Goal: Information Seeking & Learning: Learn about a topic

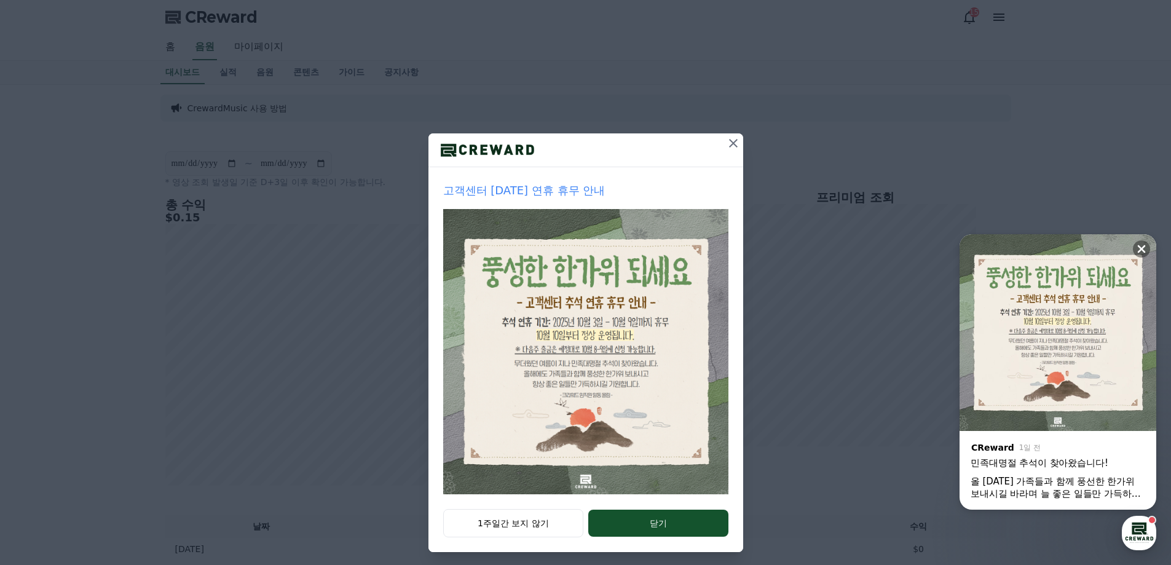
scroll to position [21, 0]
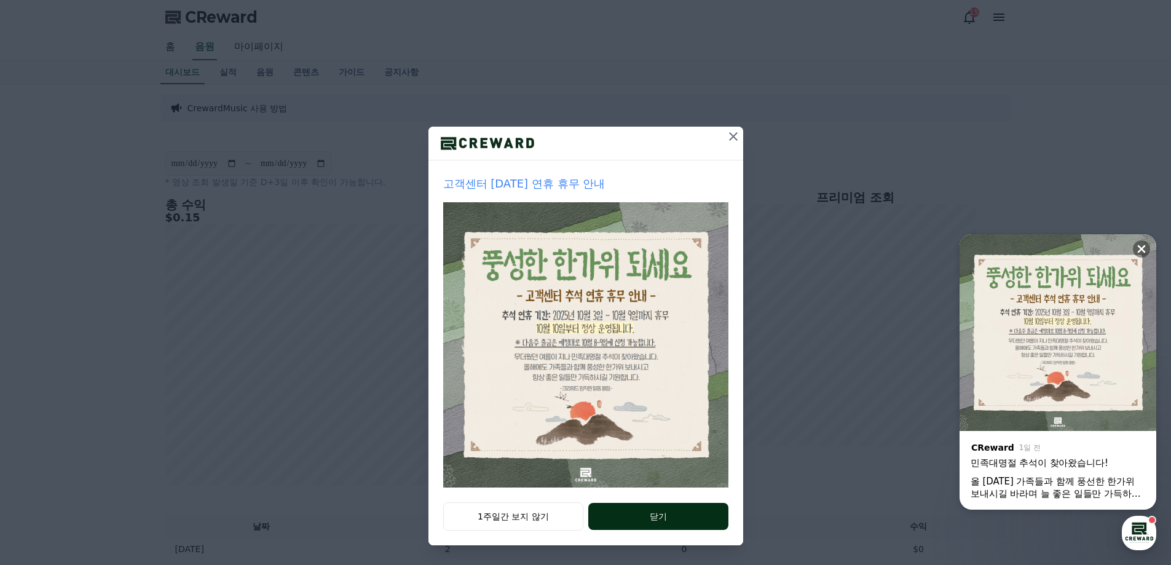
click at [651, 508] on button "닫기" at bounding box center [658, 516] width 140 height 27
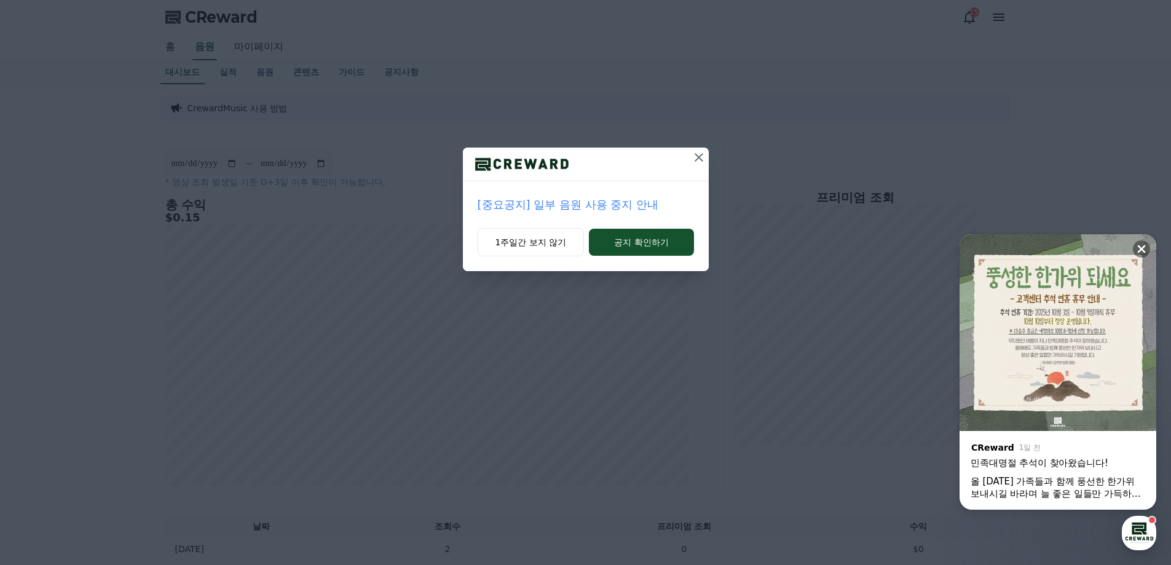
click at [619, 207] on p "[중요공지] 일부 음원 사용 중지 안내" at bounding box center [586, 204] width 216 height 17
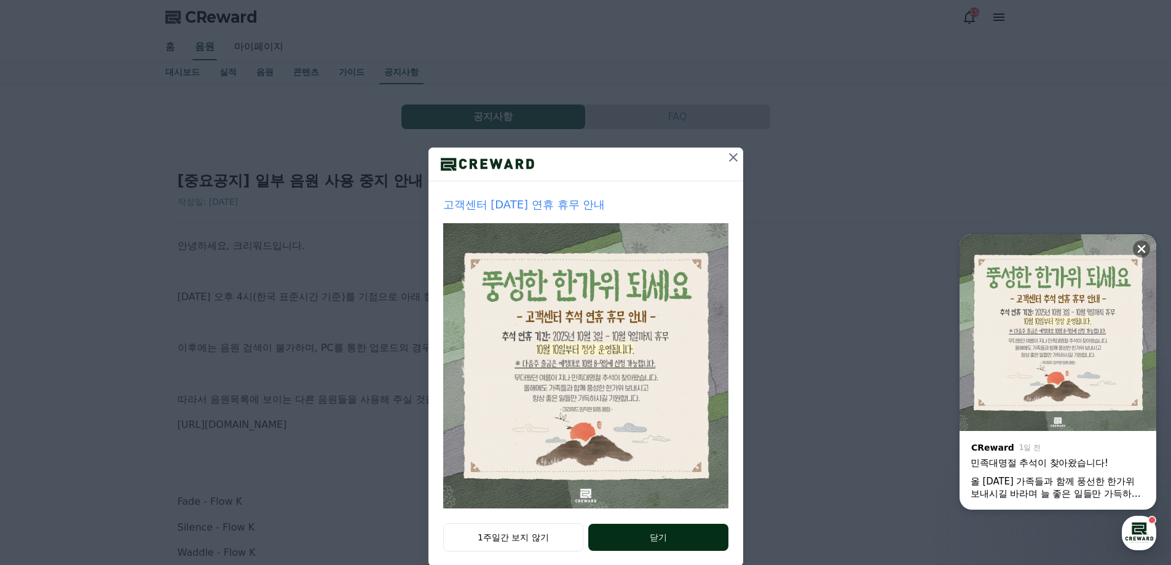
click at [623, 536] on button "닫기" at bounding box center [658, 537] width 140 height 27
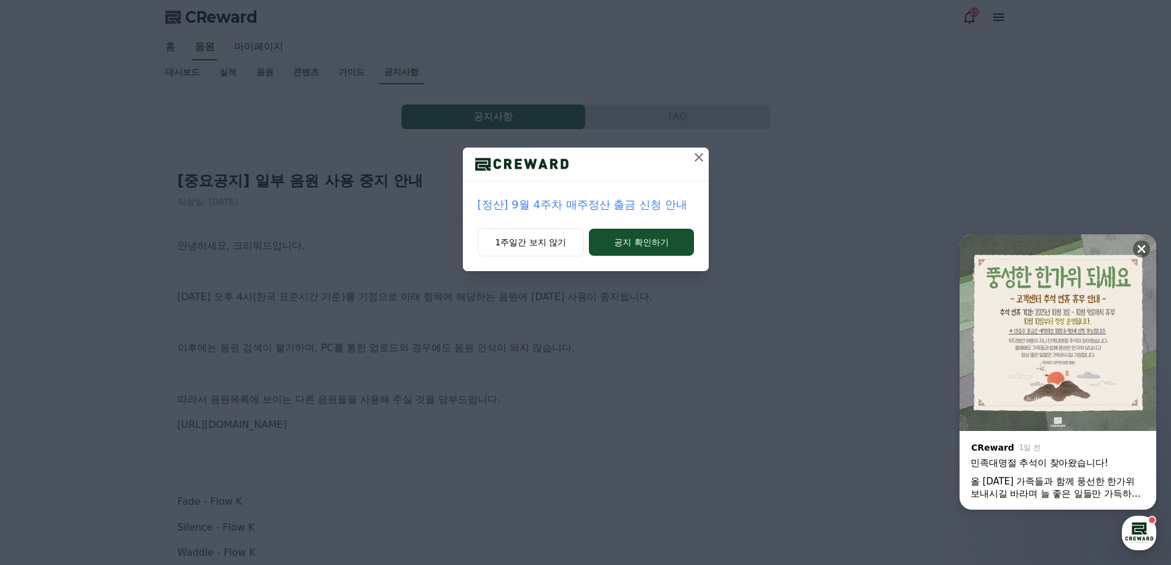
click at [698, 151] on icon at bounding box center [699, 157] width 15 height 15
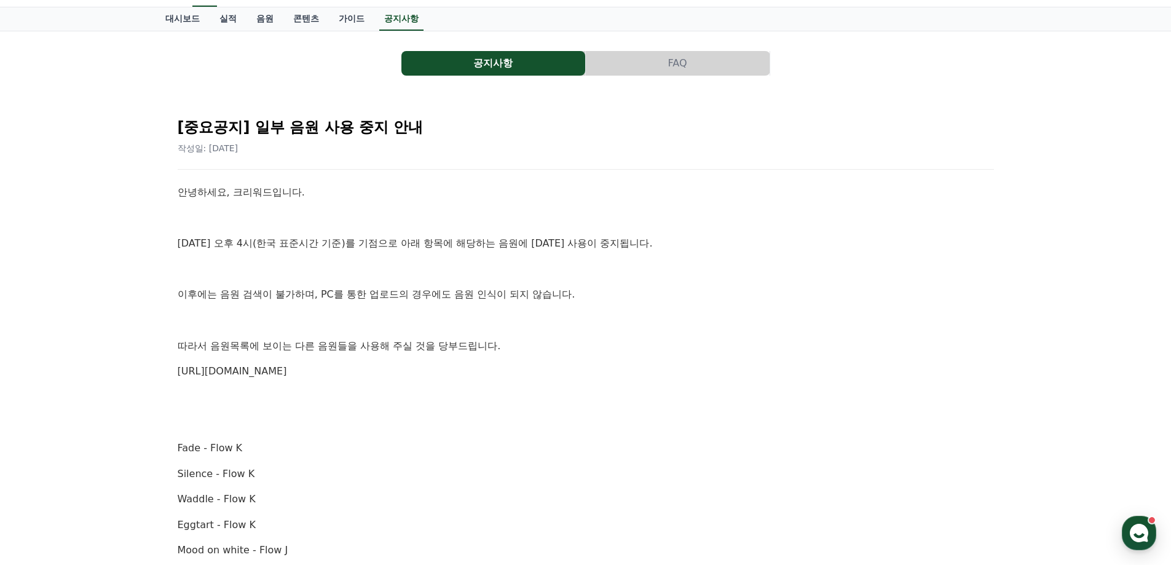
drag, startPoint x: 129, startPoint y: 275, endPoint x: 205, endPoint y: 293, distance: 77.6
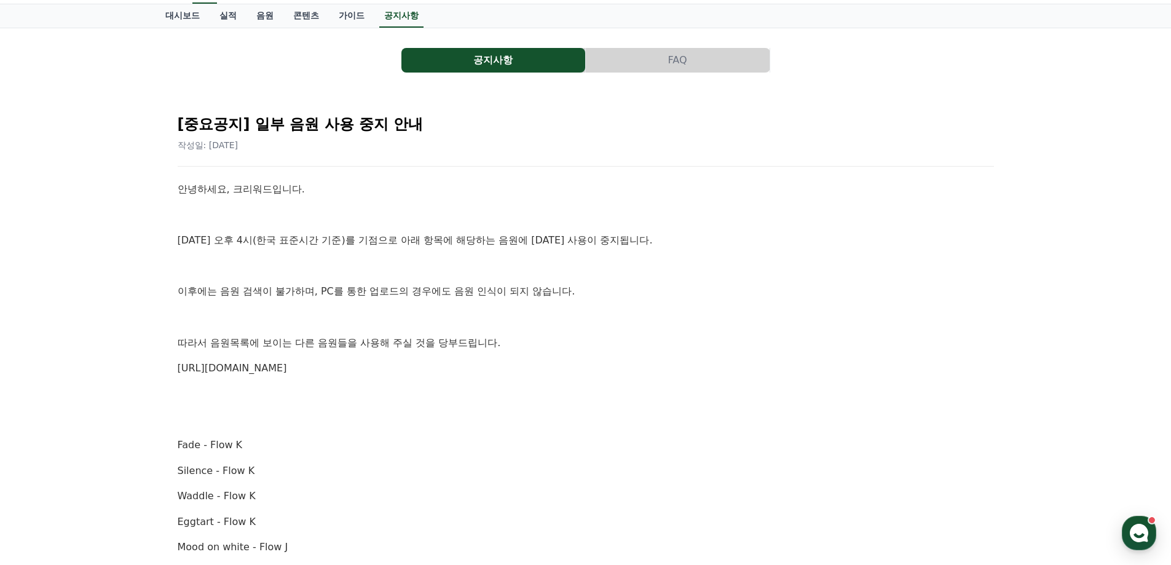
click at [282, 373] on link "[URL][DOMAIN_NAME]" at bounding box center [232, 368] width 109 height 12
click at [256, 16] on link "음원" at bounding box center [265, 15] width 37 height 23
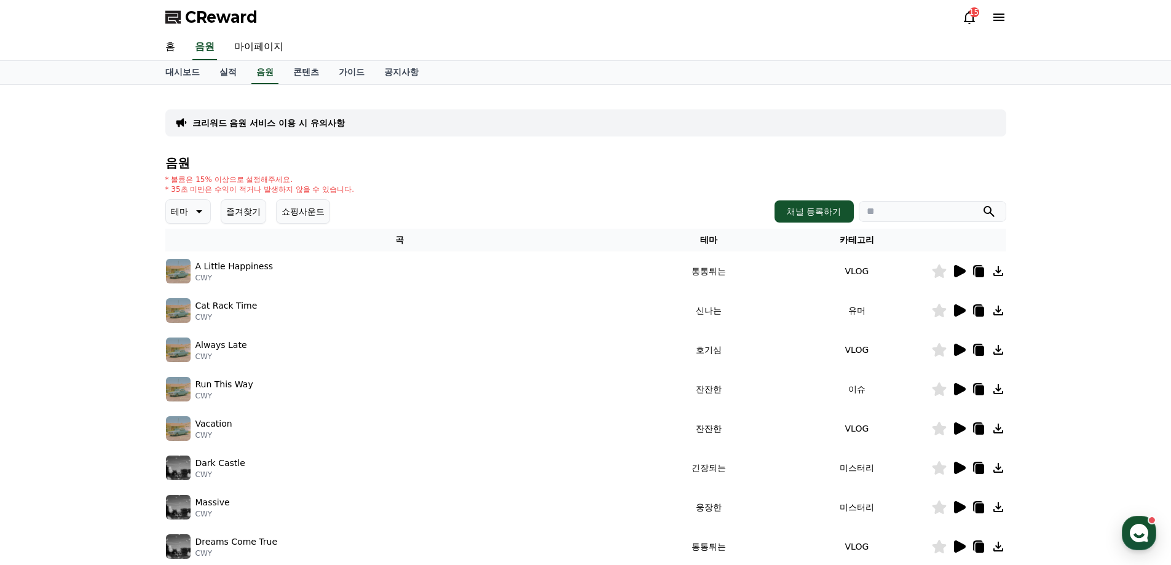
click at [201, 210] on icon at bounding box center [198, 211] width 15 height 15
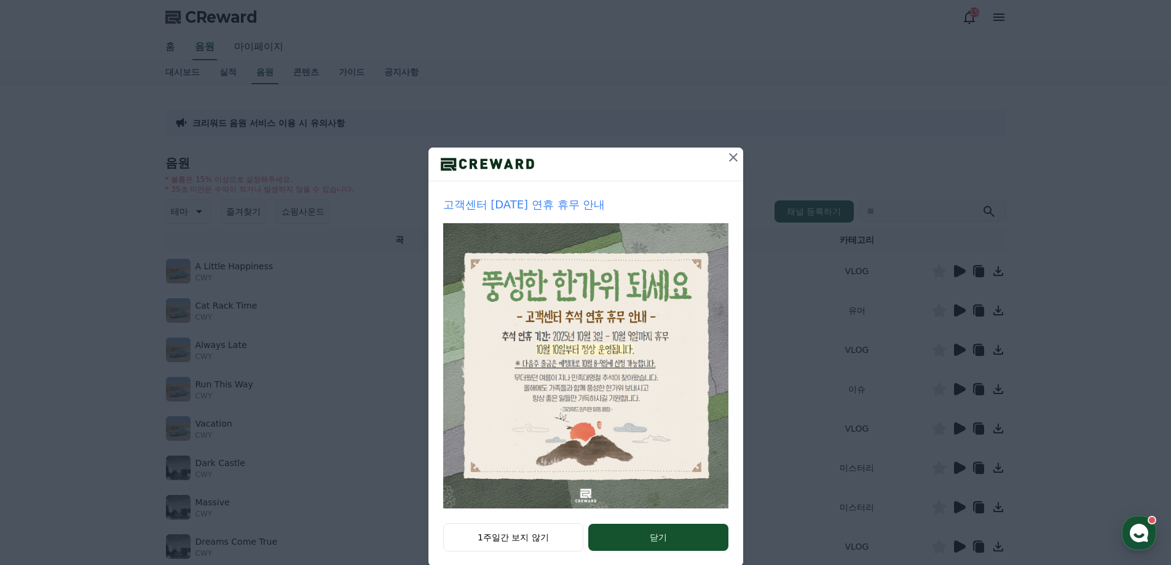
click at [729, 156] on icon at bounding box center [733, 157] width 15 height 15
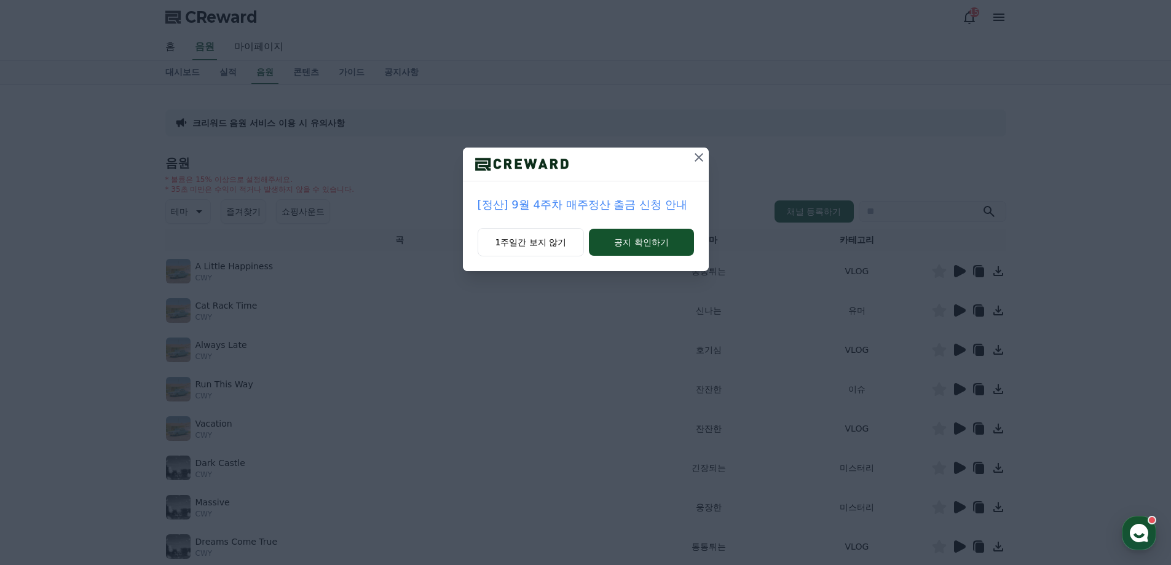
click at [701, 153] on icon at bounding box center [699, 157] width 15 height 15
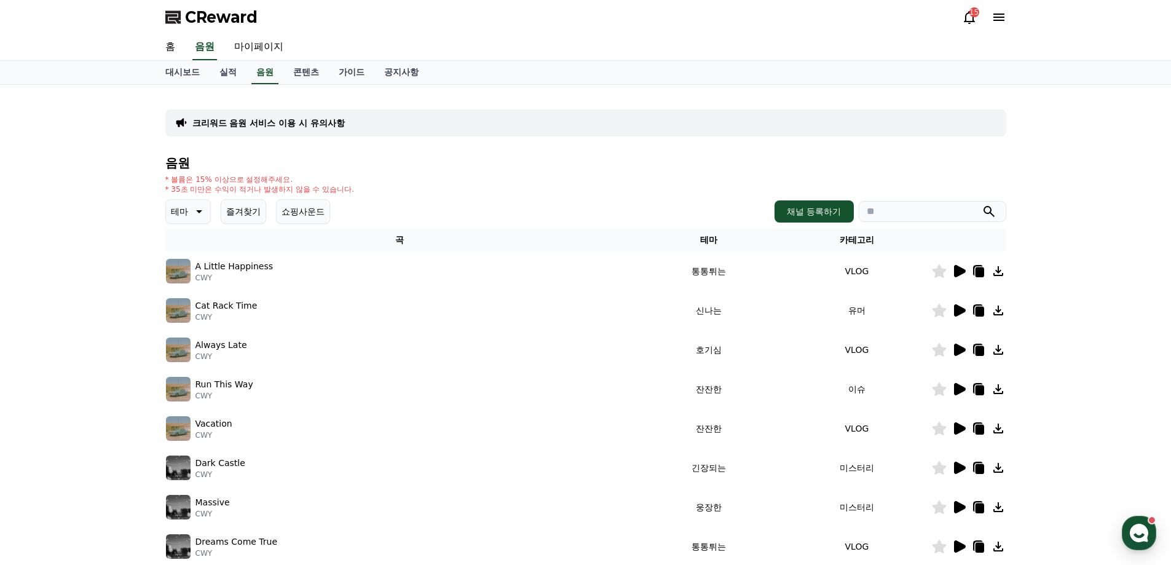
click at [963, 271] on icon at bounding box center [960, 271] width 12 height 12
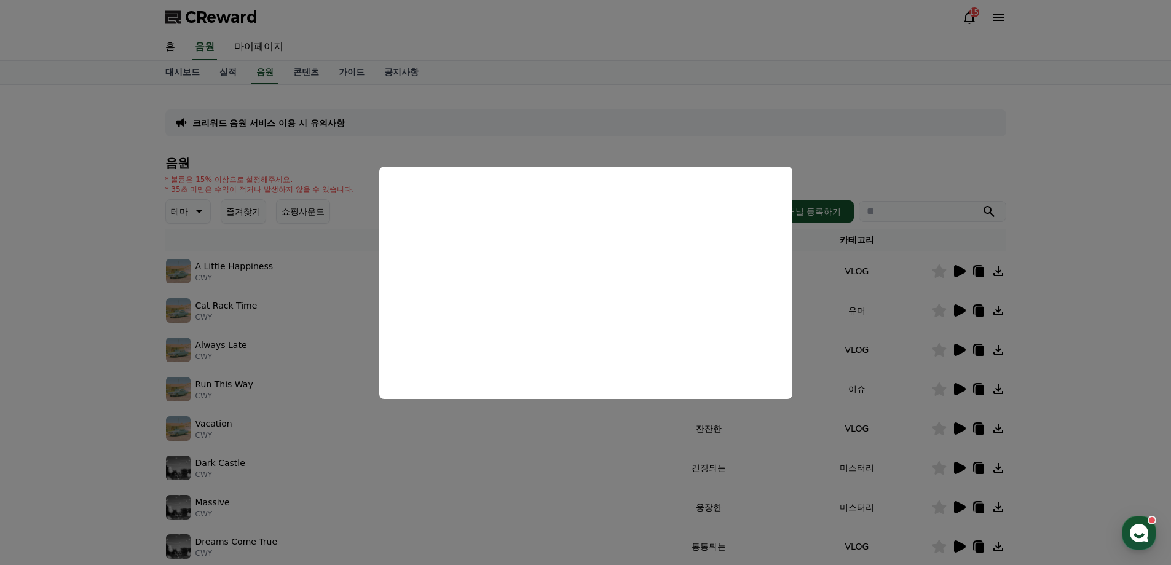
click at [274, 317] on button "close modal" at bounding box center [585, 282] width 1171 height 565
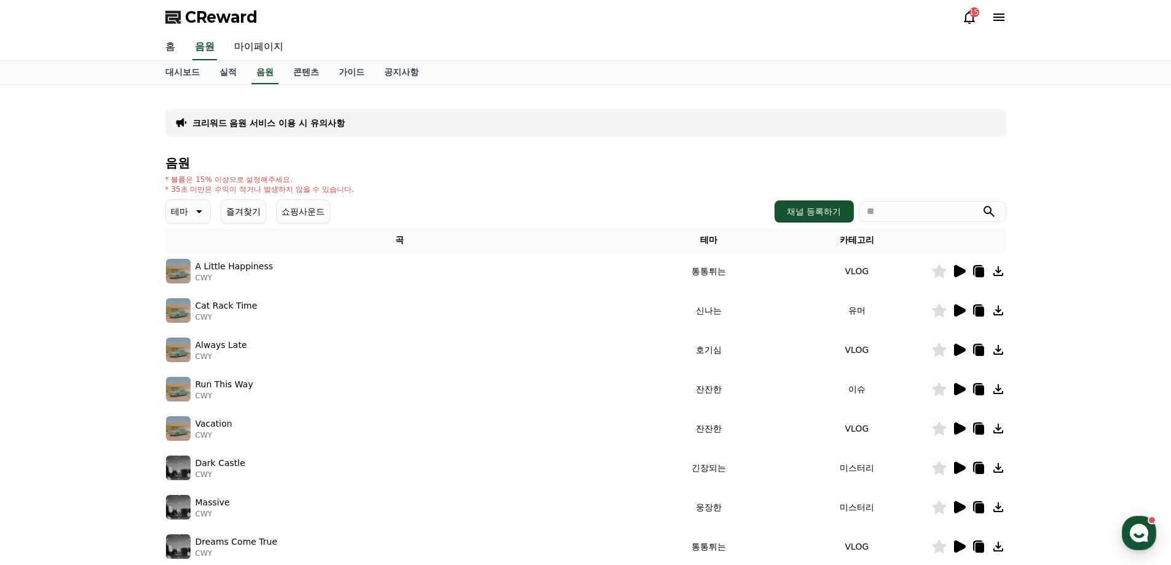
click at [204, 209] on icon at bounding box center [198, 211] width 15 height 15
click at [200, 276] on button "웅장한" at bounding box center [185, 268] width 36 height 27
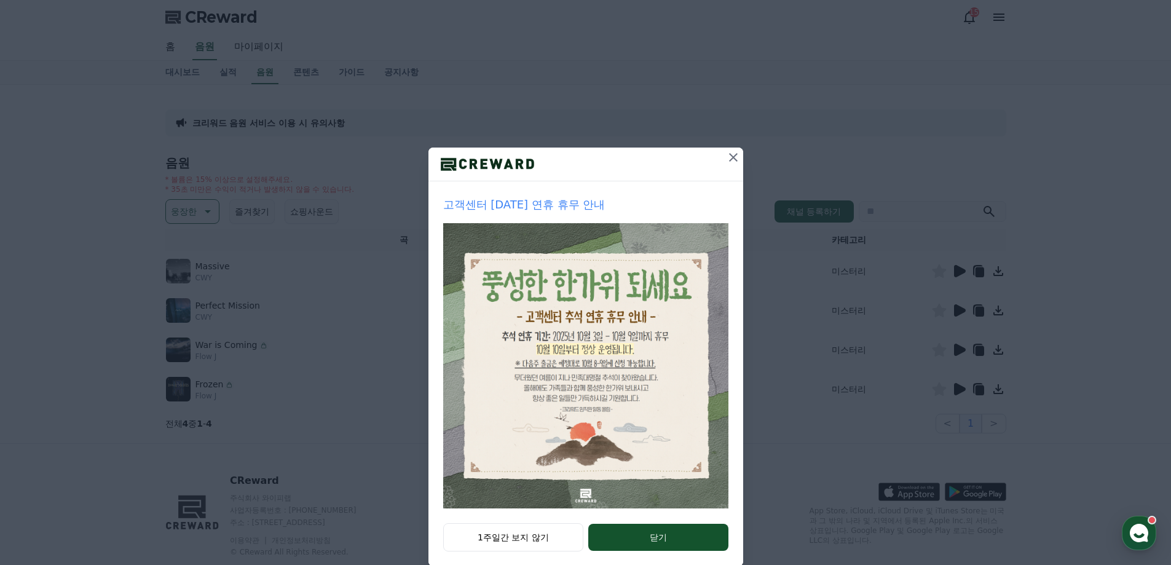
click at [730, 154] on icon at bounding box center [733, 157] width 15 height 15
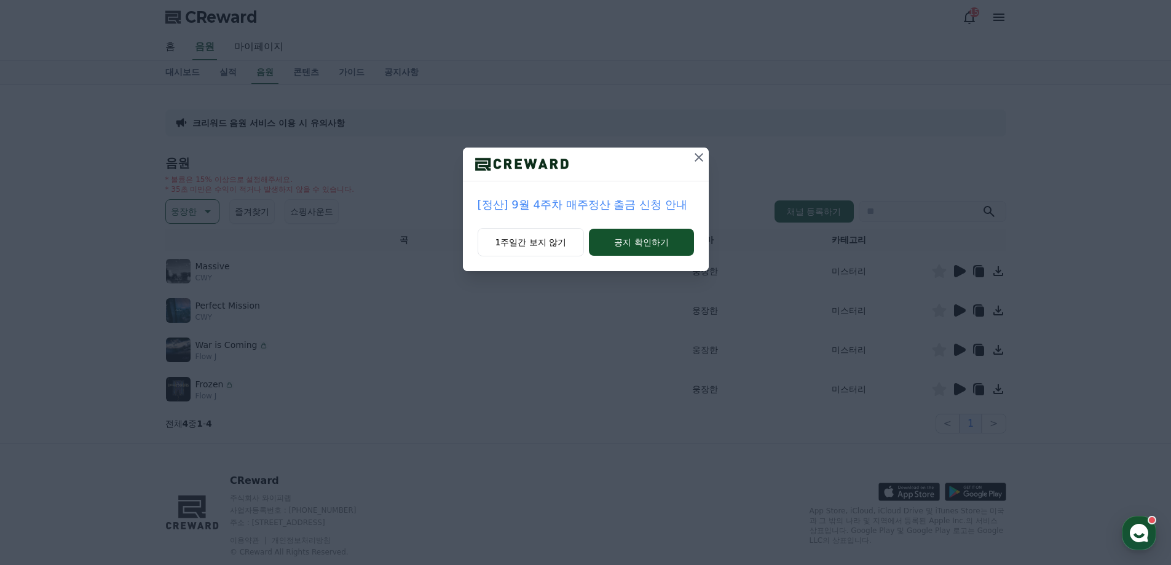
click at [697, 158] on icon at bounding box center [699, 157] width 15 height 15
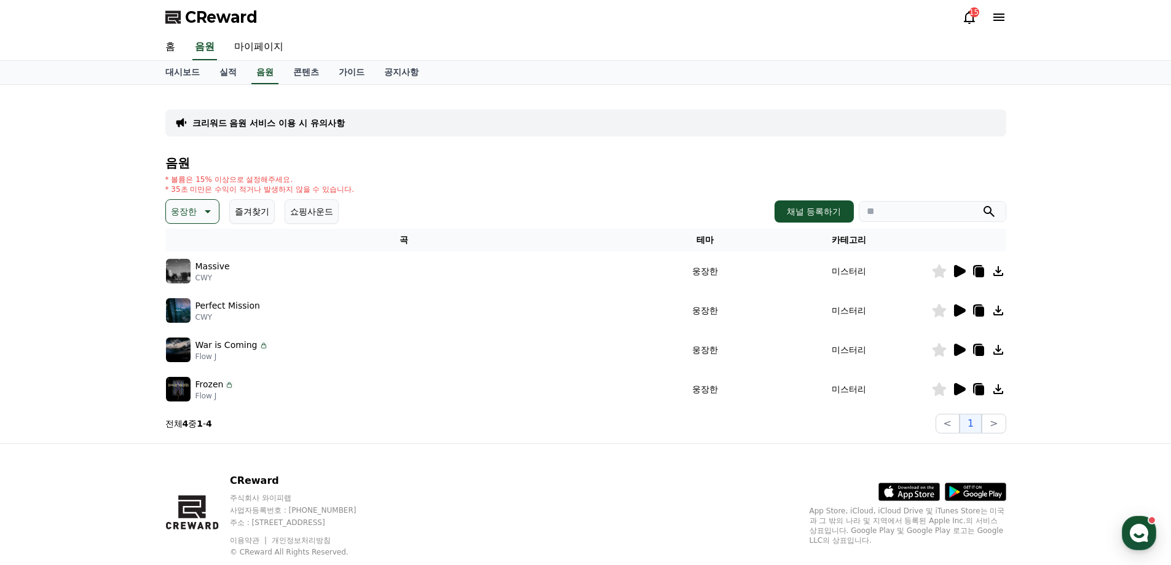
click at [958, 269] on icon at bounding box center [960, 271] width 12 height 12
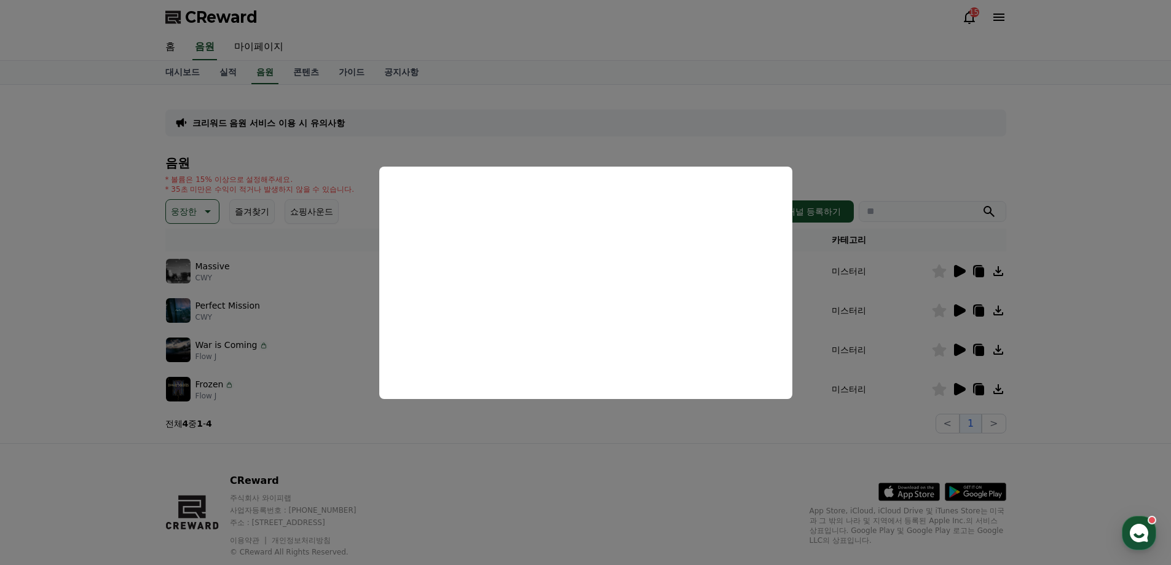
click at [963, 307] on button "close modal" at bounding box center [585, 282] width 1171 height 565
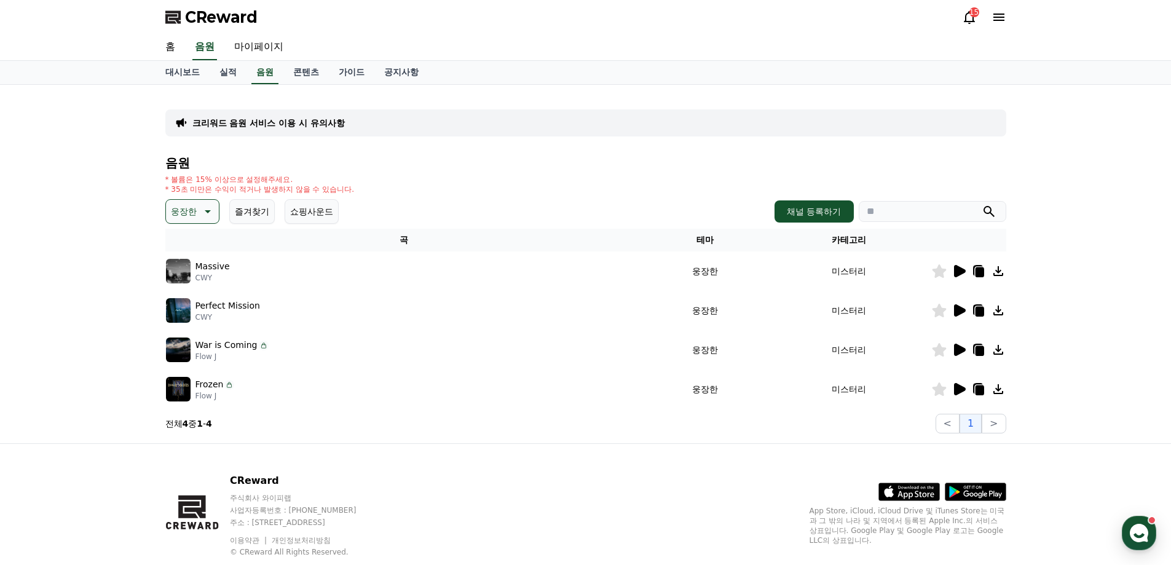
click at [959, 308] on icon at bounding box center [960, 310] width 12 height 12
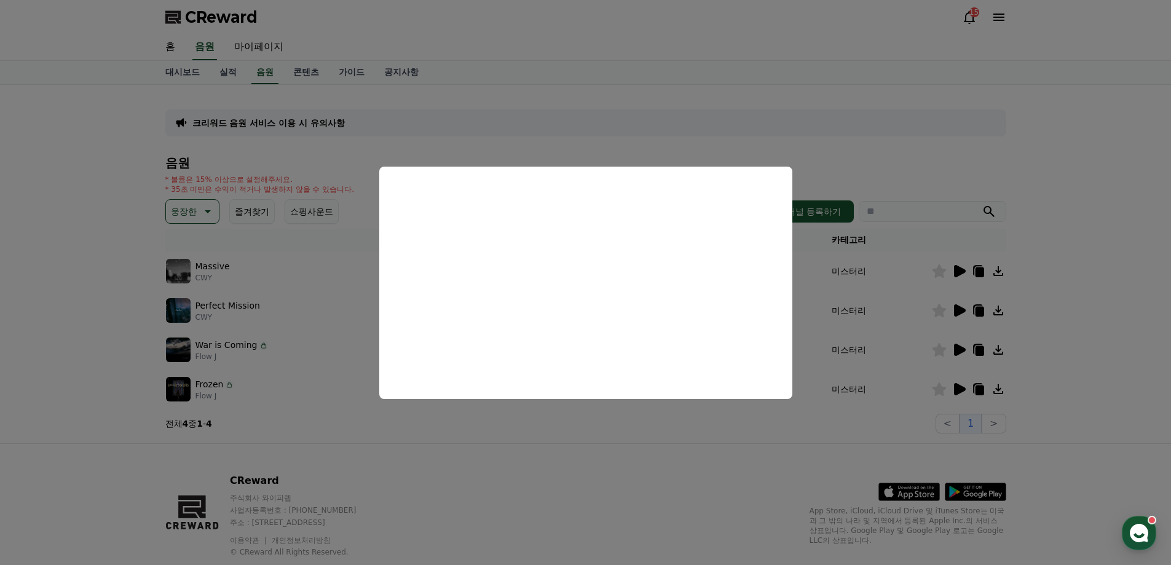
click at [958, 347] on button "close modal" at bounding box center [585, 282] width 1171 height 565
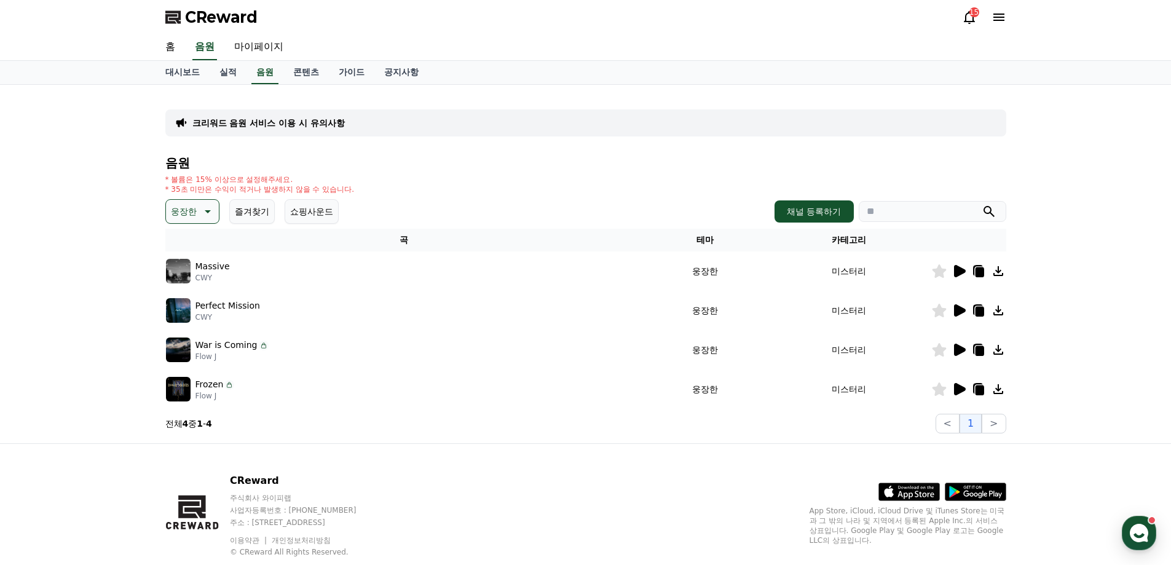
click at [958, 347] on icon at bounding box center [960, 350] width 12 height 12
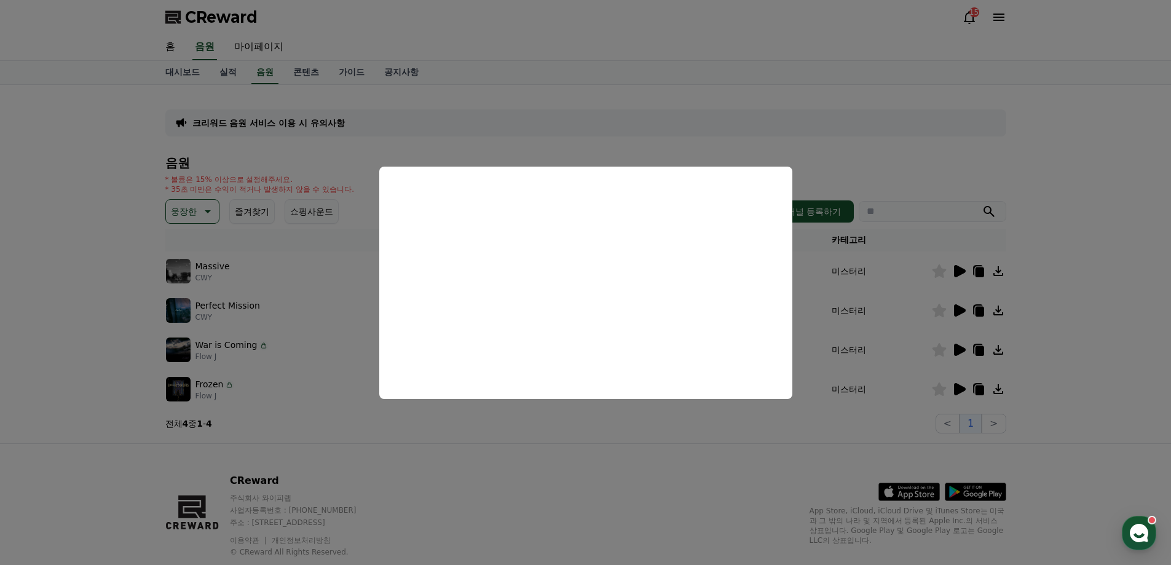
click at [952, 379] on button "close modal" at bounding box center [585, 282] width 1171 height 565
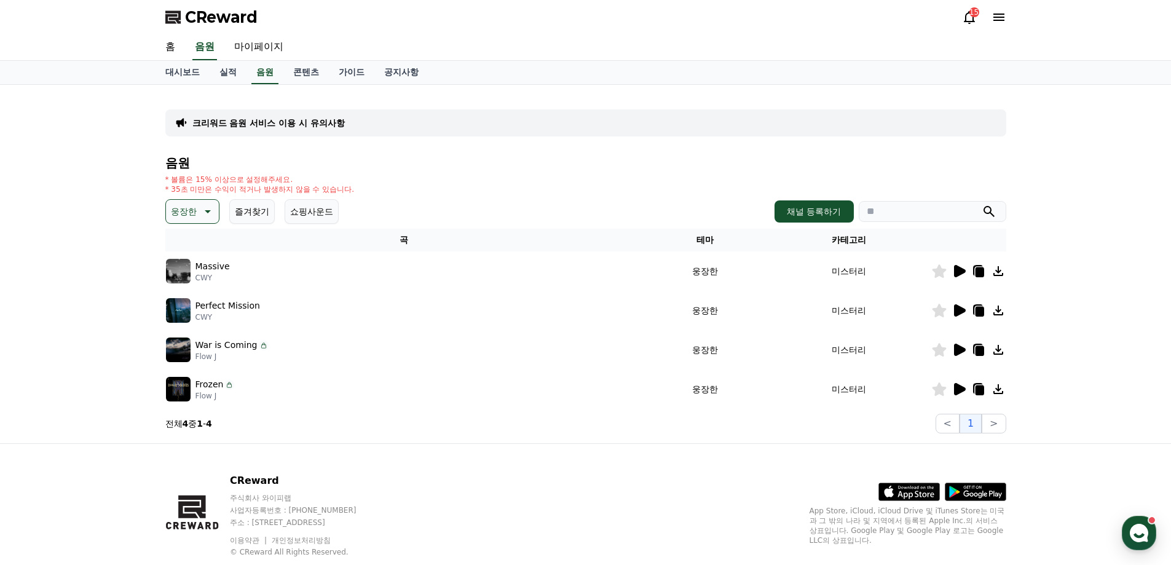
click at [960, 390] on icon at bounding box center [960, 389] width 12 height 12
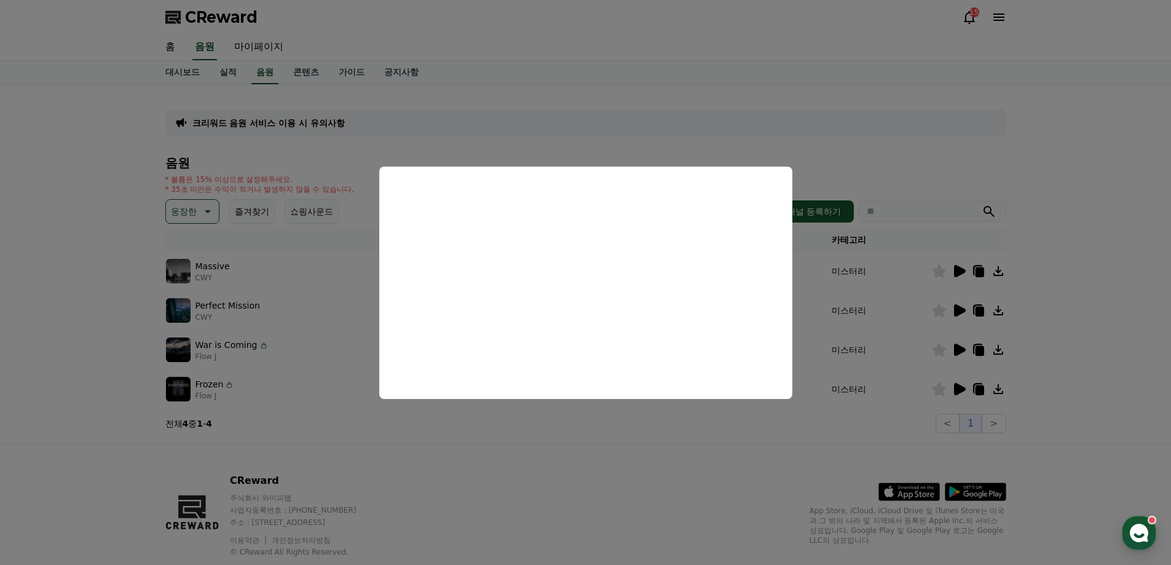
click at [682, 130] on button "close modal" at bounding box center [585, 282] width 1171 height 565
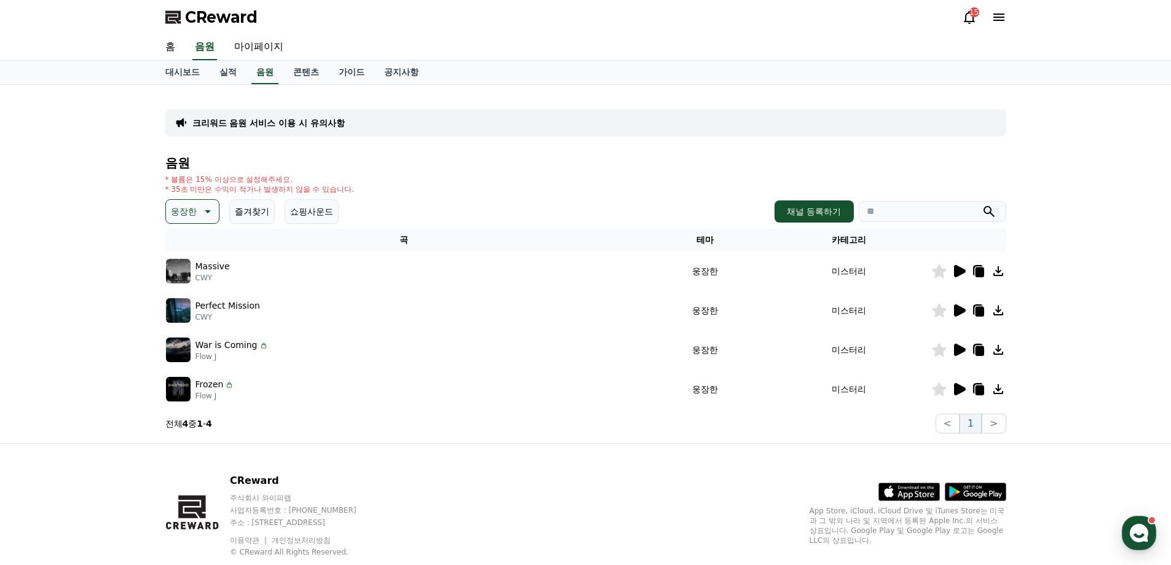
click at [997, 307] on icon at bounding box center [998, 310] width 15 height 15
click at [207, 205] on icon at bounding box center [206, 211] width 15 height 15
click at [196, 310] on button "긴장되는" at bounding box center [189, 312] width 44 height 27
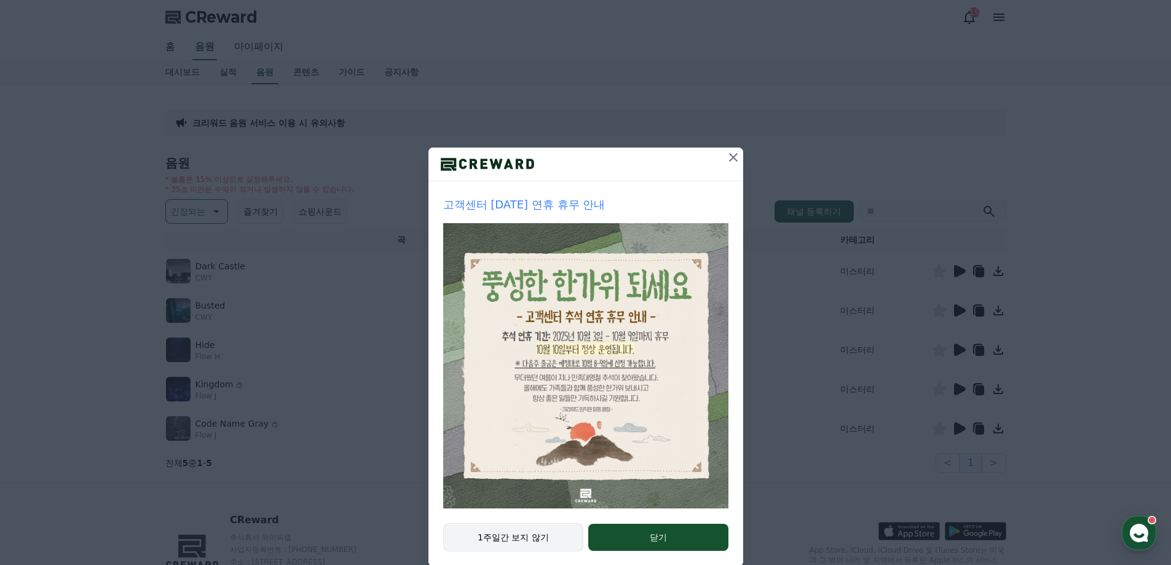
click at [512, 528] on button "1주일간 보지 않기" at bounding box center [513, 537] width 141 height 28
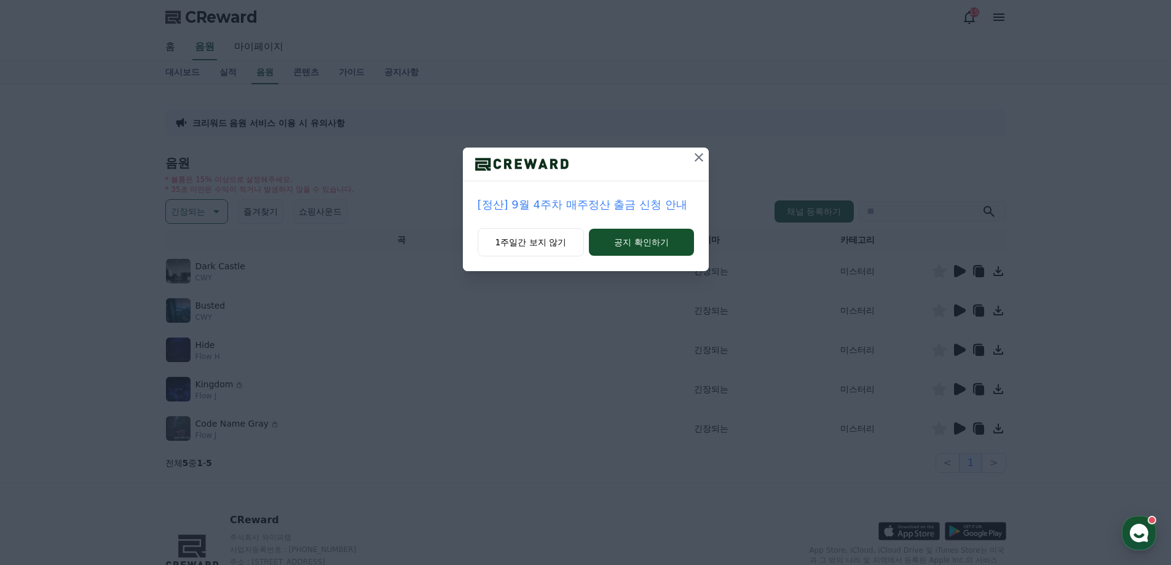
click at [696, 157] on icon at bounding box center [699, 157] width 15 height 15
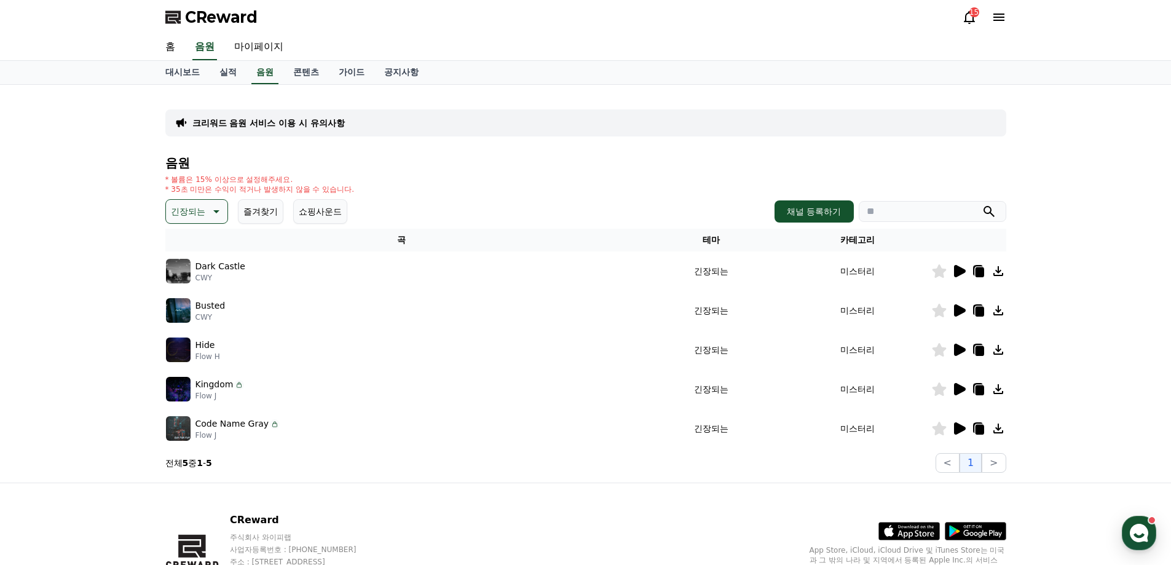
click at [963, 267] on icon at bounding box center [959, 271] width 15 height 15
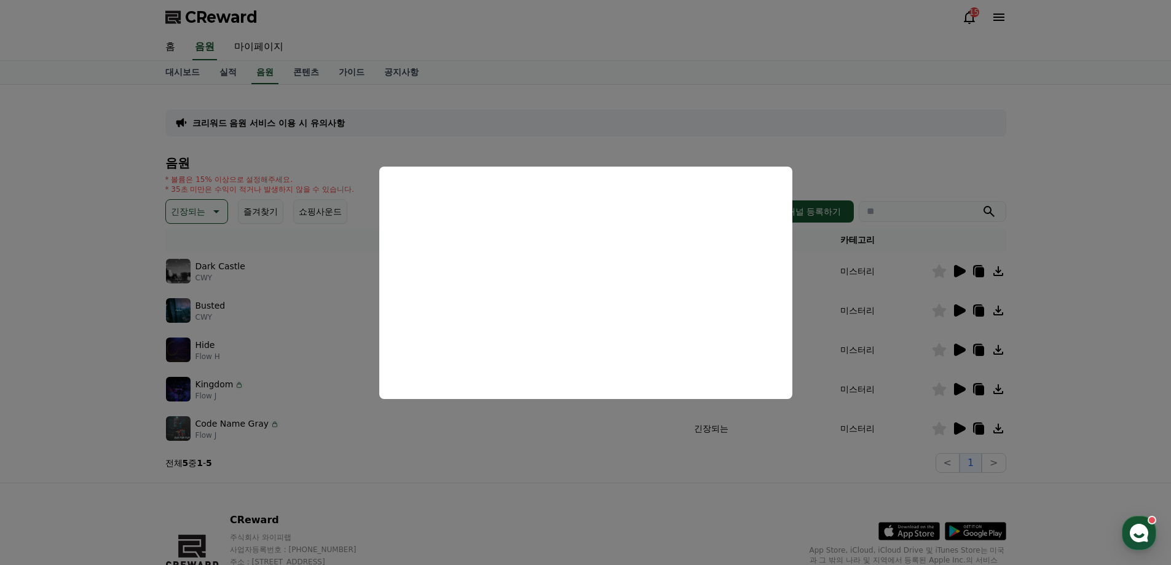
click at [952, 306] on button "close modal" at bounding box center [585, 282] width 1171 height 565
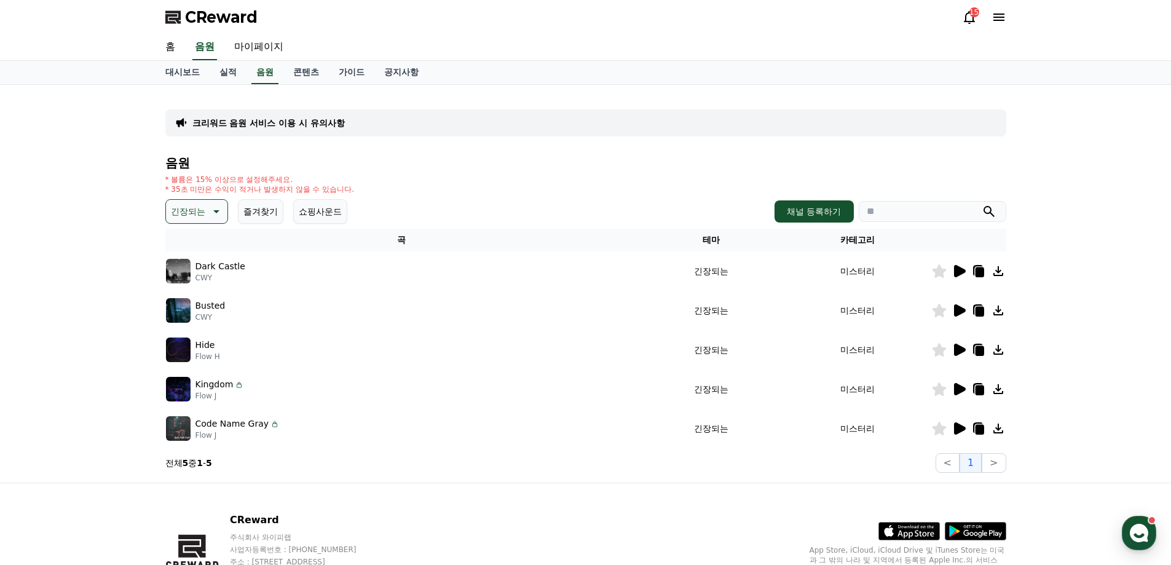
click at [957, 308] on icon at bounding box center [960, 310] width 12 height 12
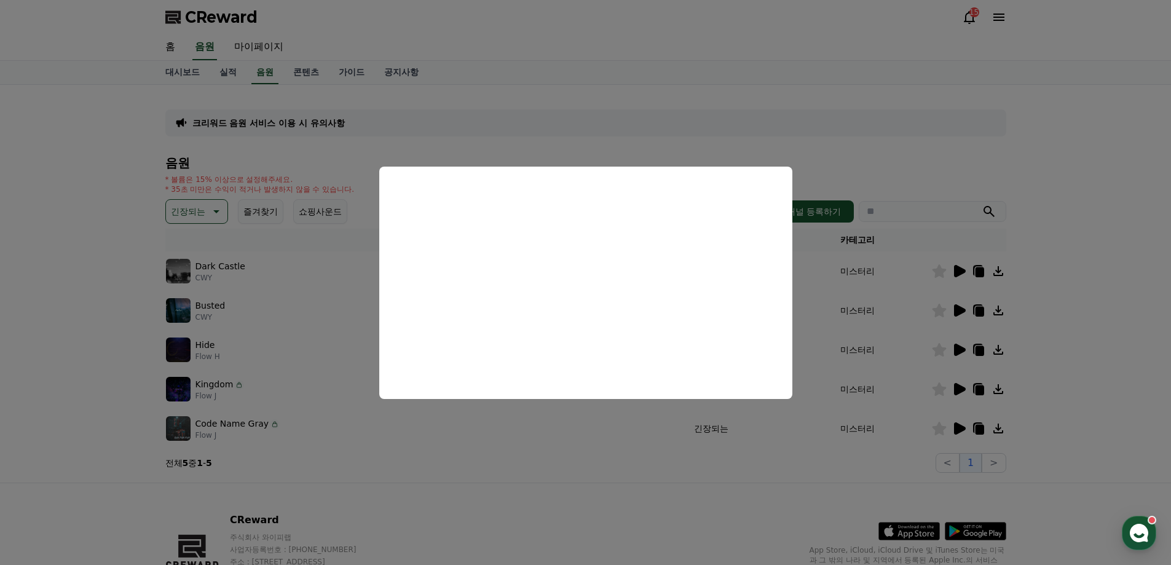
click at [958, 349] on button "close modal" at bounding box center [585, 282] width 1171 height 565
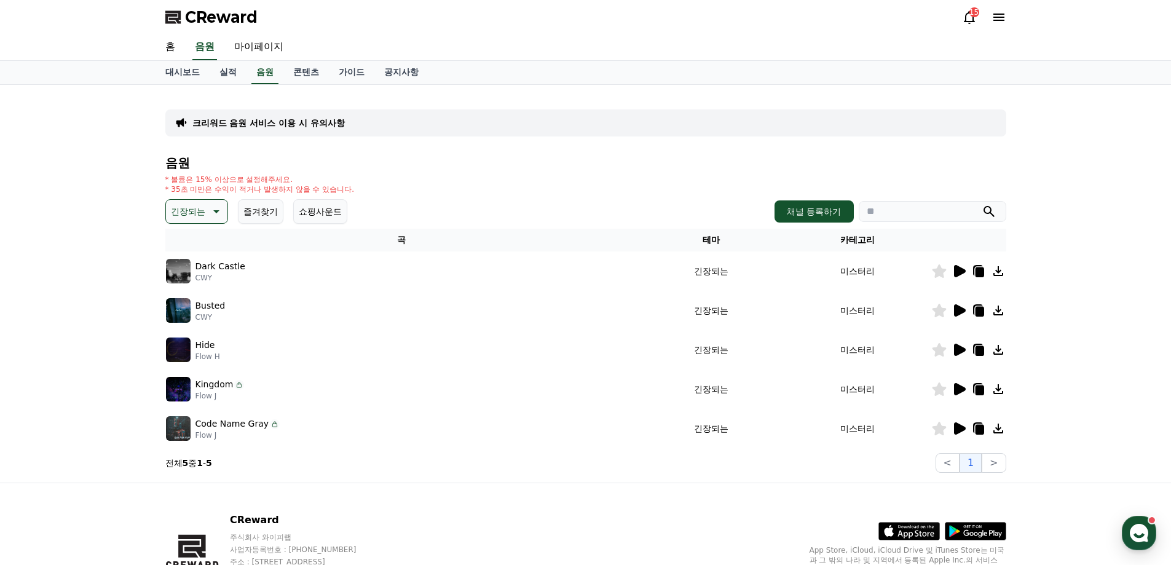
click at [212, 207] on icon at bounding box center [215, 211] width 15 height 15
click at [196, 330] on button "드라마틱" at bounding box center [189, 332] width 44 height 27
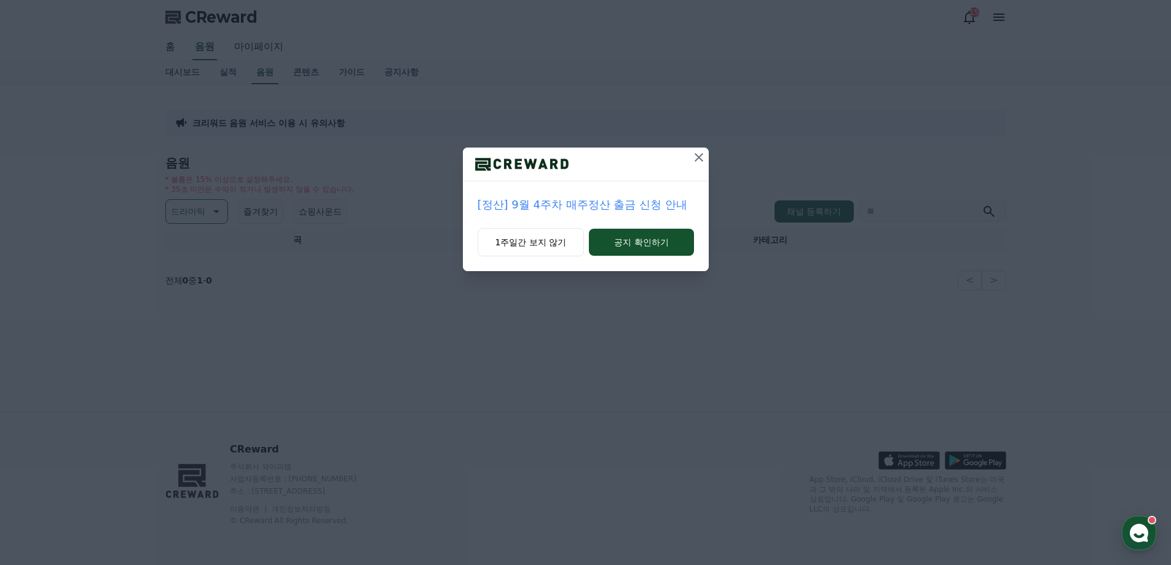
click at [697, 152] on icon at bounding box center [699, 157] width 15 height 15
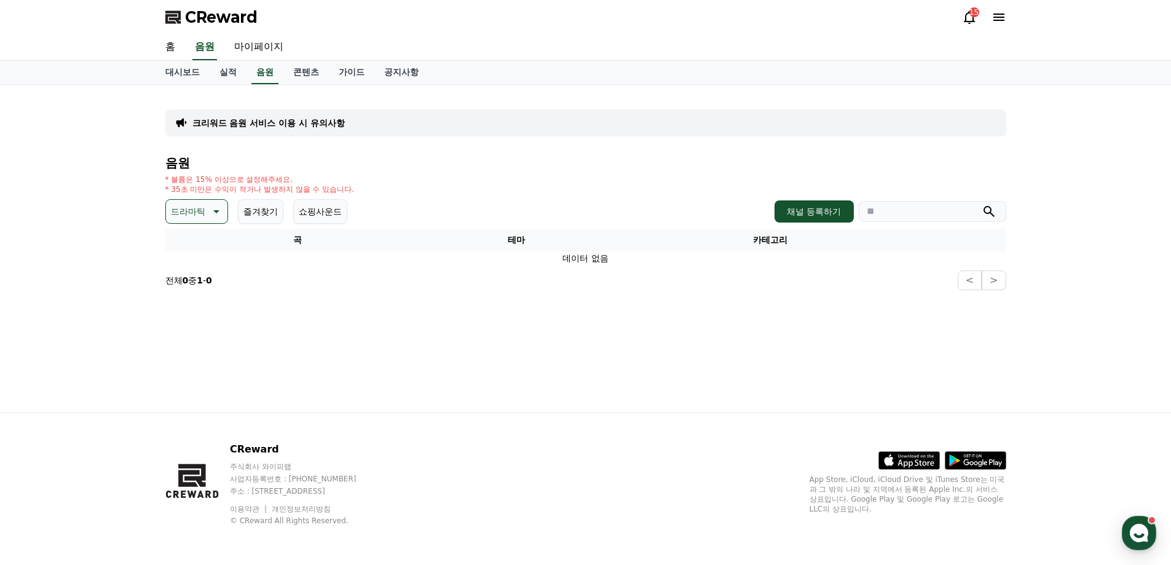
click at [194, 213] on p "드라마틱" at bounding box center [188, 211] width 34 height 17
click at [194, 291] on button "분위기있는" at bounding box center [193, 288] width 53 height 27
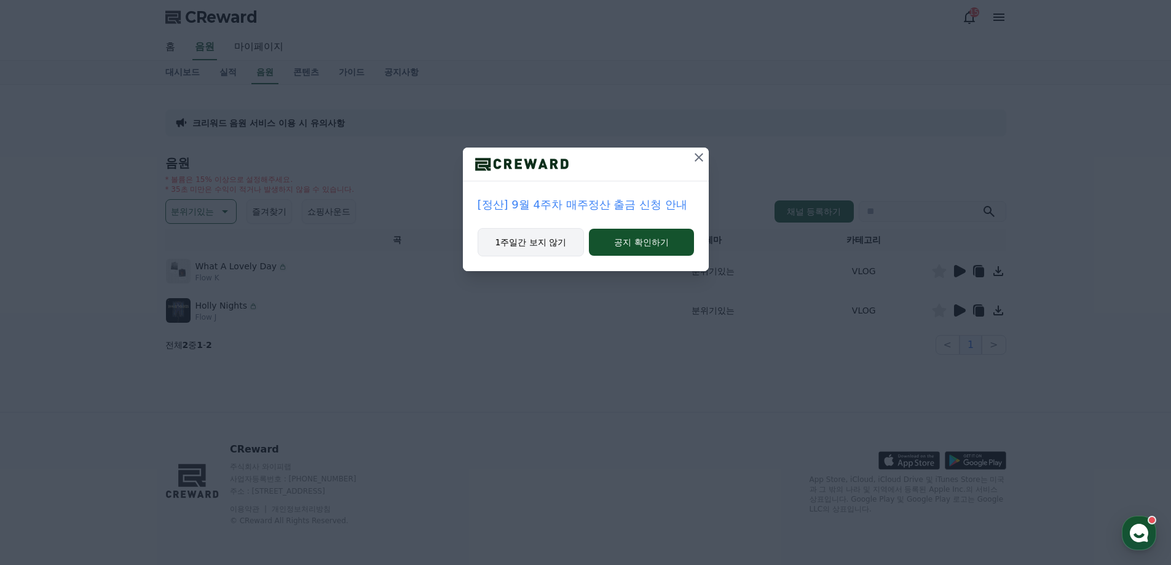
click at [531, 243] on button "1주일간 보지 않기" at bounding box center [531, 242] width 107 height 28
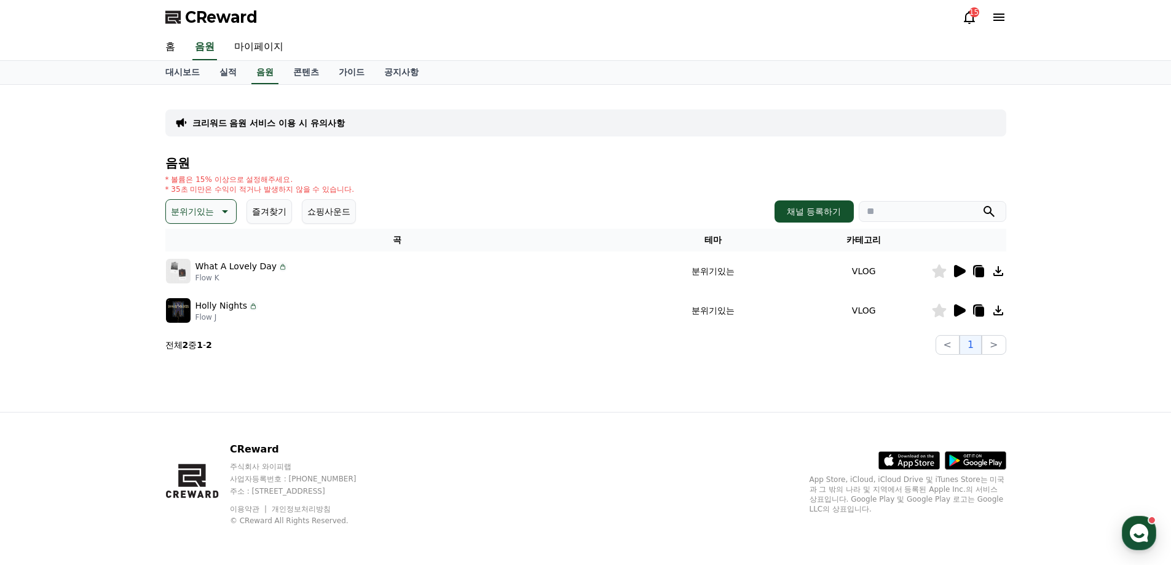
click at [957, 271] on icon at bounding box center [960, 271] width 12 height 12
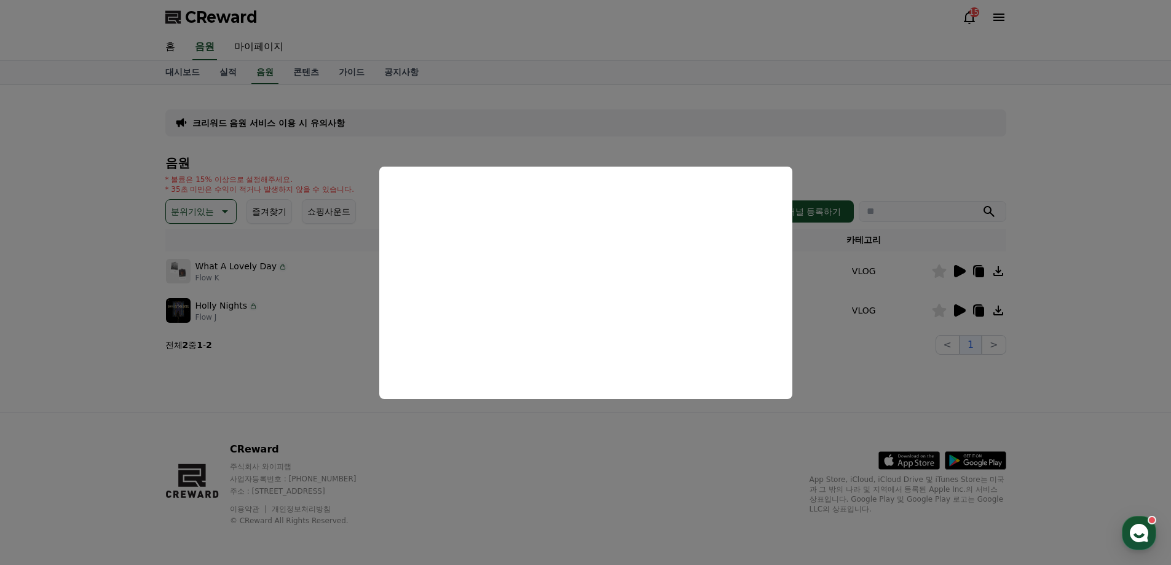
click at [949, 307] on button "close modal" at bounding box center [585, 282] width 1171 height 565
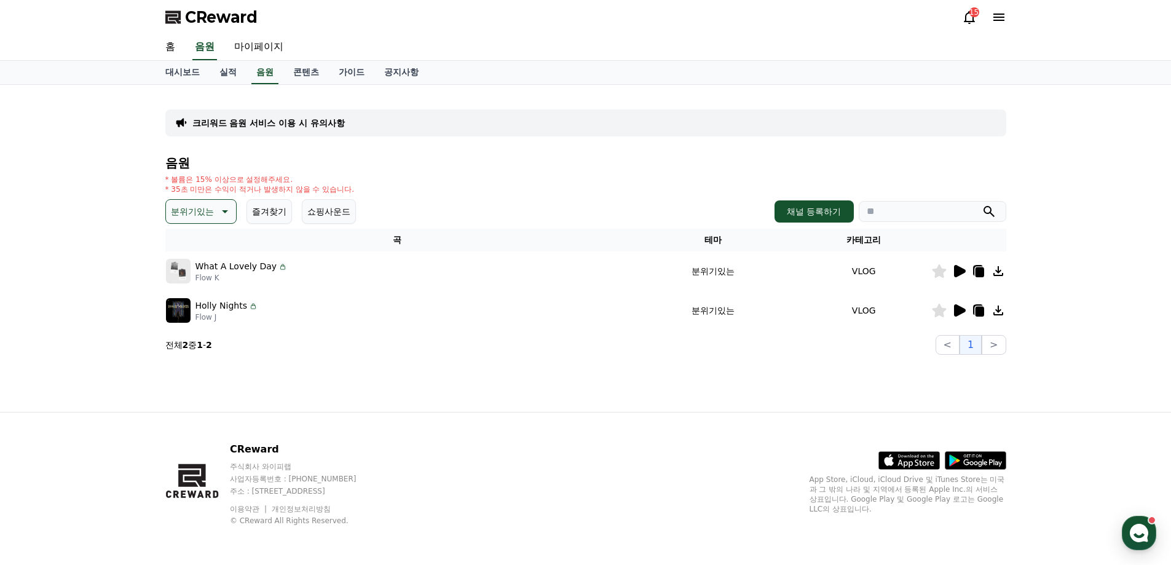
click at [960, 307] on icon at bounding box center [960, 310] width 12 height 12
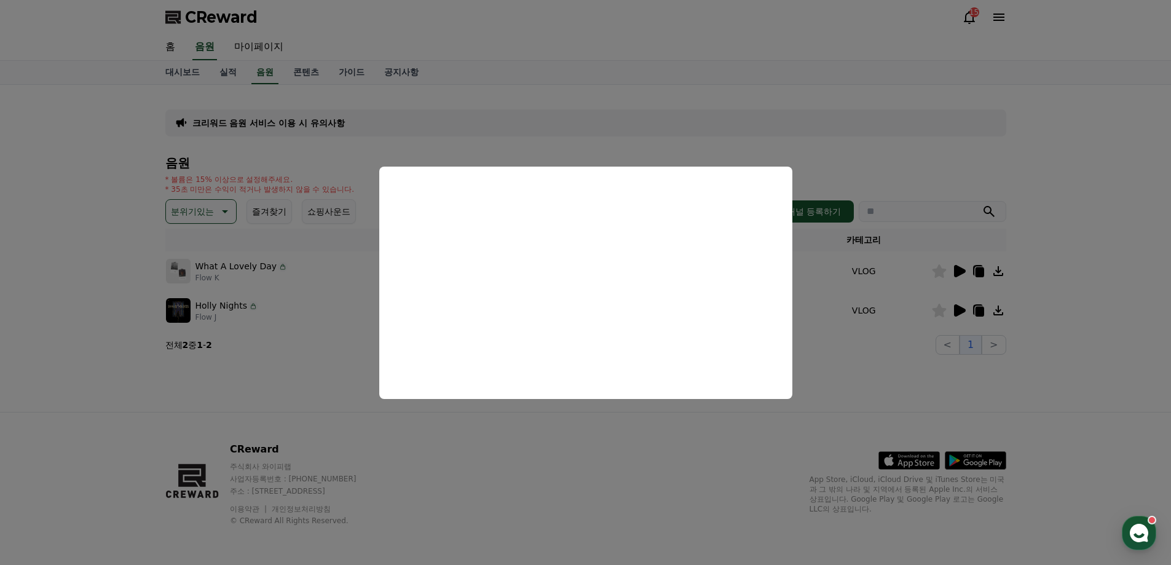
drag, startPoint x: 796, startPoint y: 121, endPoint x: 497, endPoint y: 167, distance: 302.9
click at [796, 120] on button "close modal" at bounding box center [585, 282] width 1171 height 565
click at [185, 218] on p "분위기있는" at bounding box center [192, 211] width 43 height 17
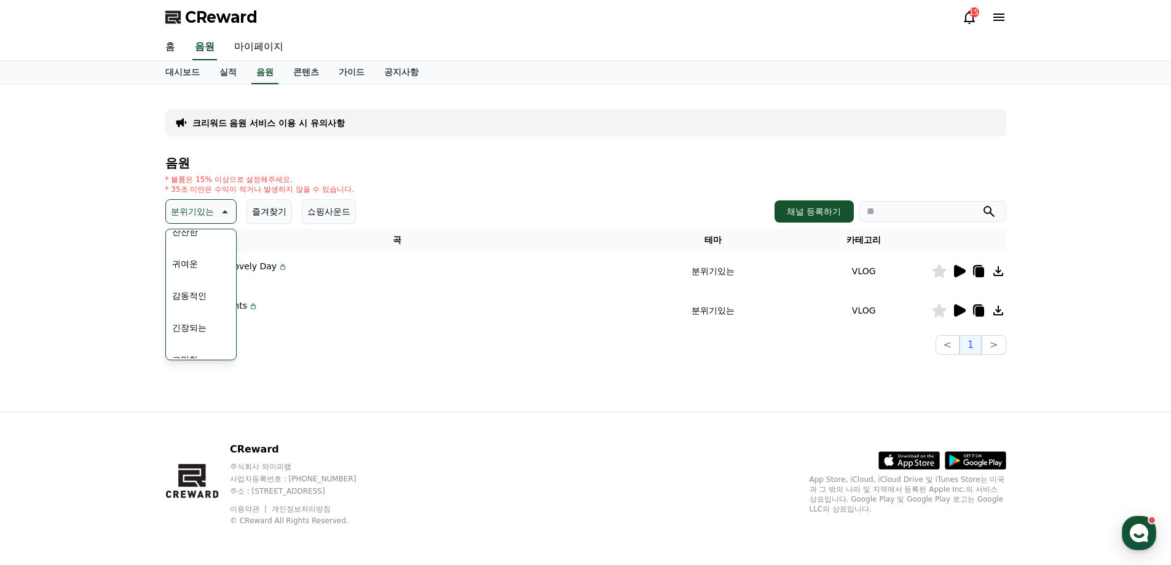
scroll to position [507, 0]
click at [197, 312] on button "긴장되는" at bounding box center [189, 312] width 44 height 27
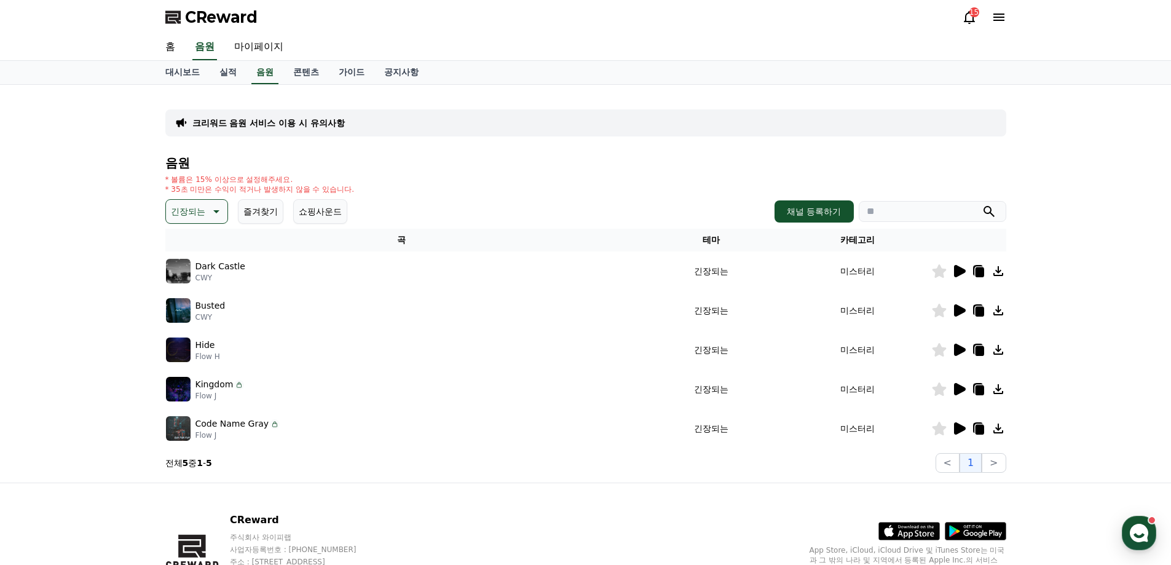
click at [193, 219] on p "긴장되는" at bounding box center [188, 211] width 34 height 17
click at [199, 285] on button "드라마틱" at bounding box center [189, 285] width 44 height 27
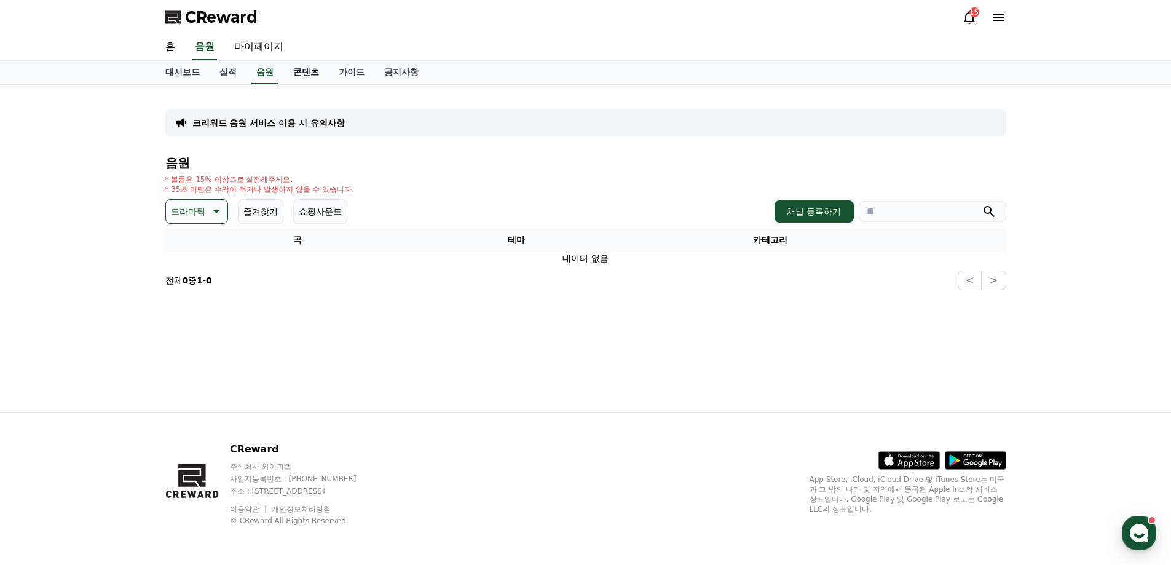
click at [311, 74] on link "콘텐츠" at bounding box center [305, 72] width 45 height 23
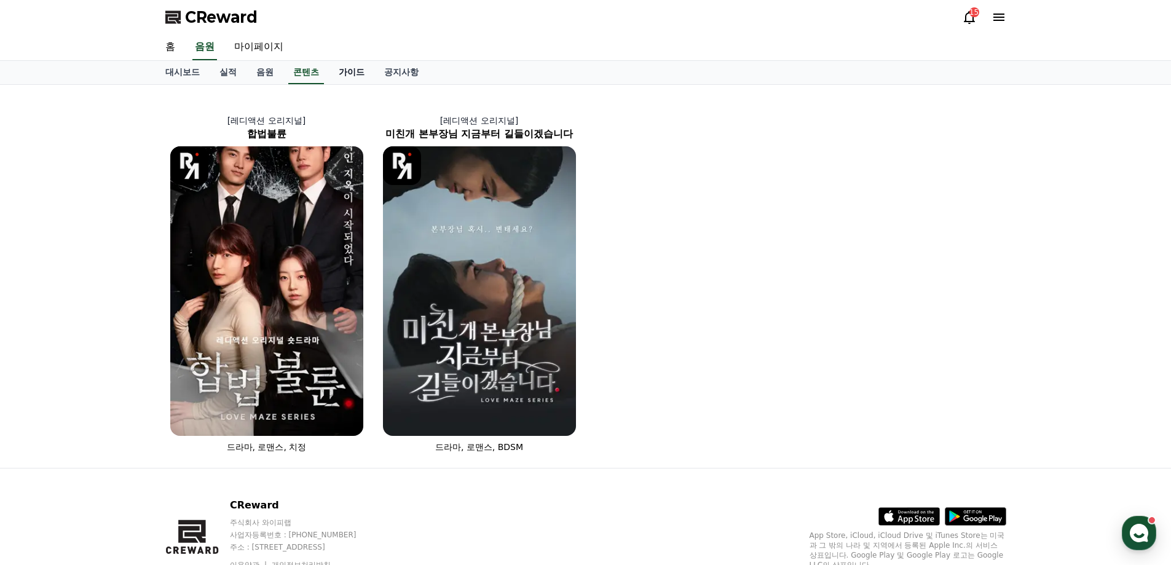
click at [347, 68] on link "가이드" at bounding box center [351, 72] width 45 height 23
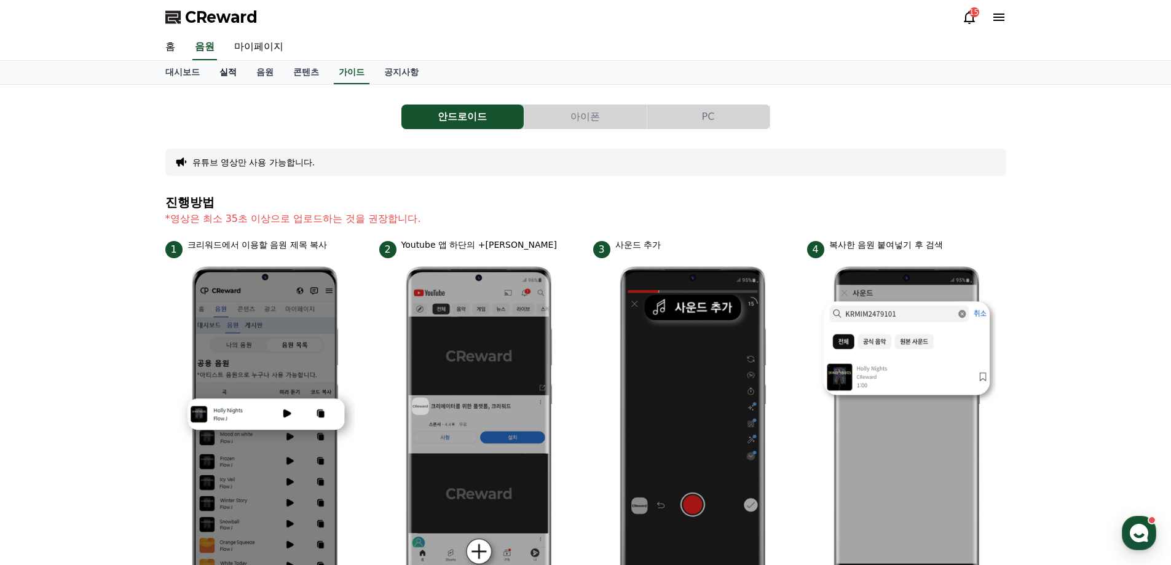
click at [231, 73] on link "실적" at bounding box center [228, 72] width 37 height 23
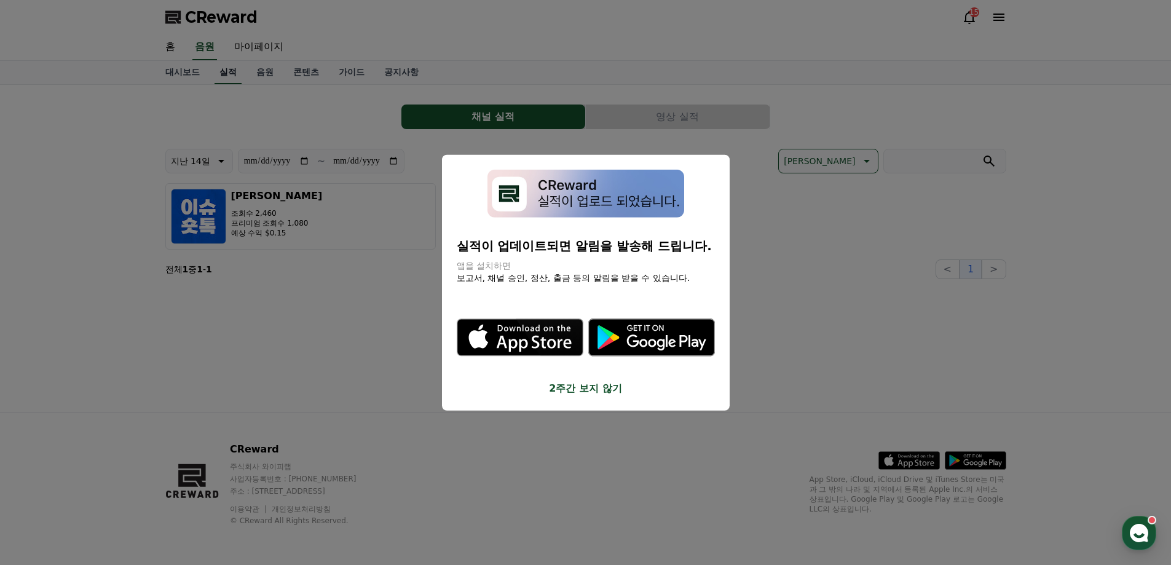
click at [231, 73] on button "close modal" at bounding box center [585, 282] width 1171 height 565
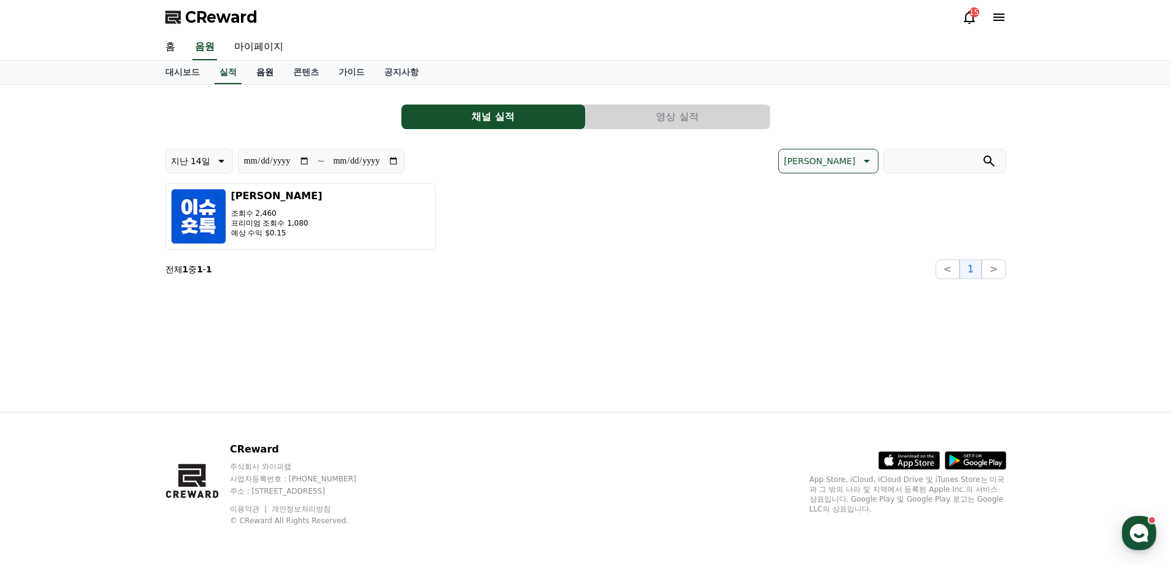
click at [266, 73] on link "음원" at bounding box center [265, 72] width 37 height 23
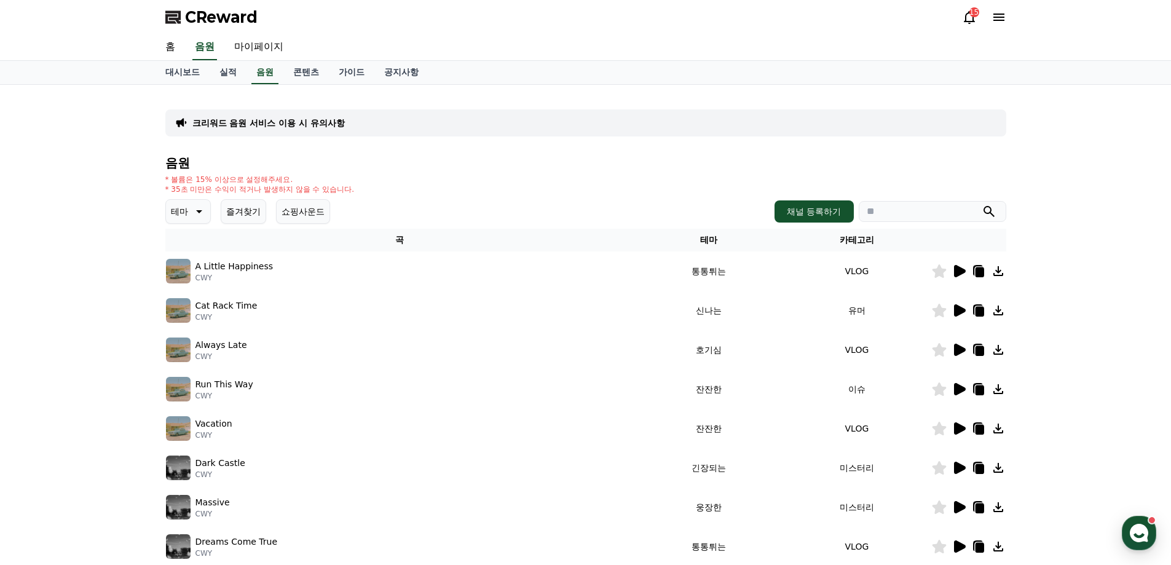
click at [960, 271] on icon at bounding box center [960, 271] width 12 height 12
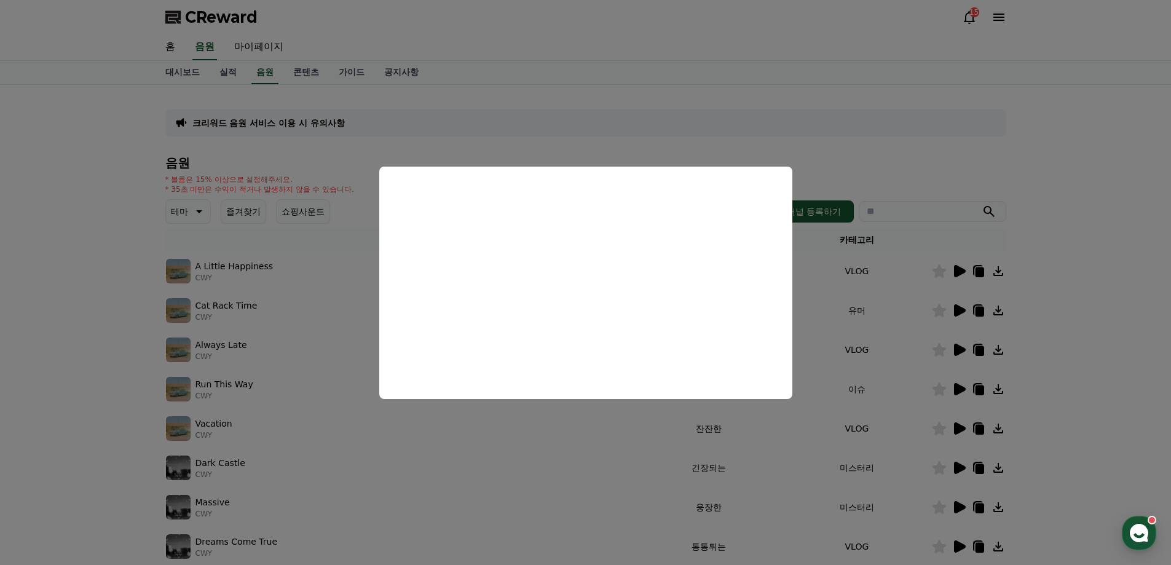
click at [872, 296] on button "close modal" at bounding box center [585, 282] width 1171 height 565
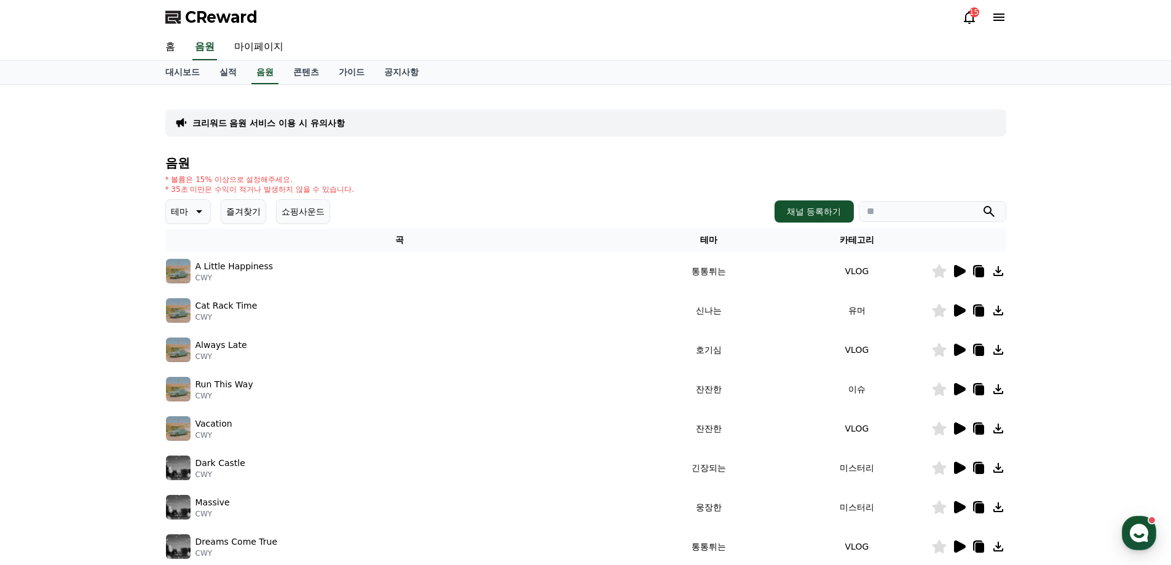
click at [191, 210] on icon at bounding box center [198, 211] width 15 height 15
click at [190, 275] on button "환상적인" at bounding box center [189, 276] width 44 height 27
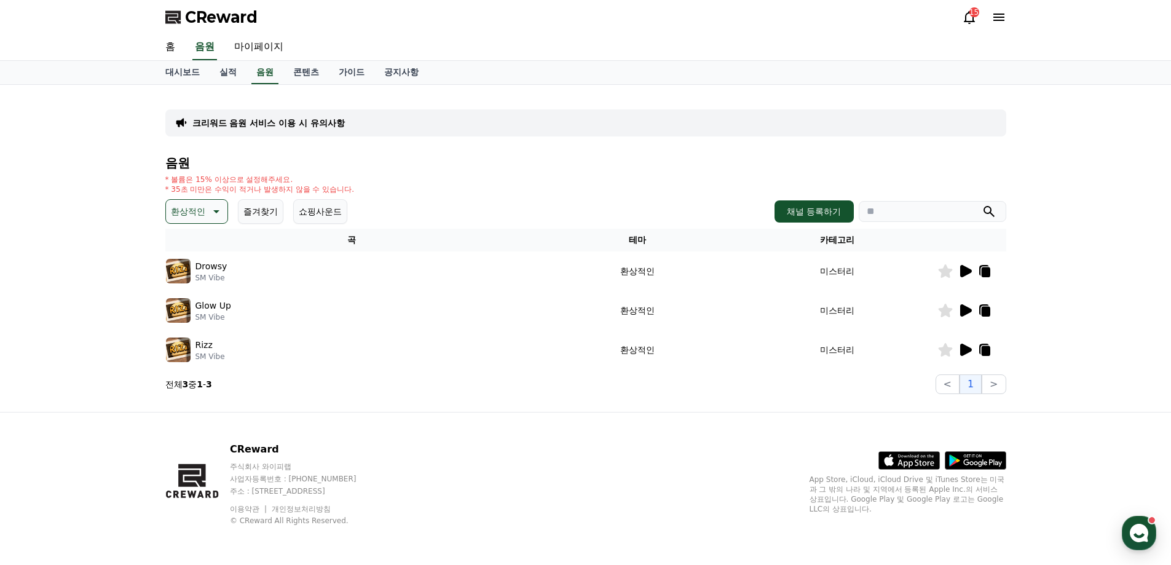
click at [962, 271] on icon at bounding box center [966, 271] width 12 height 12
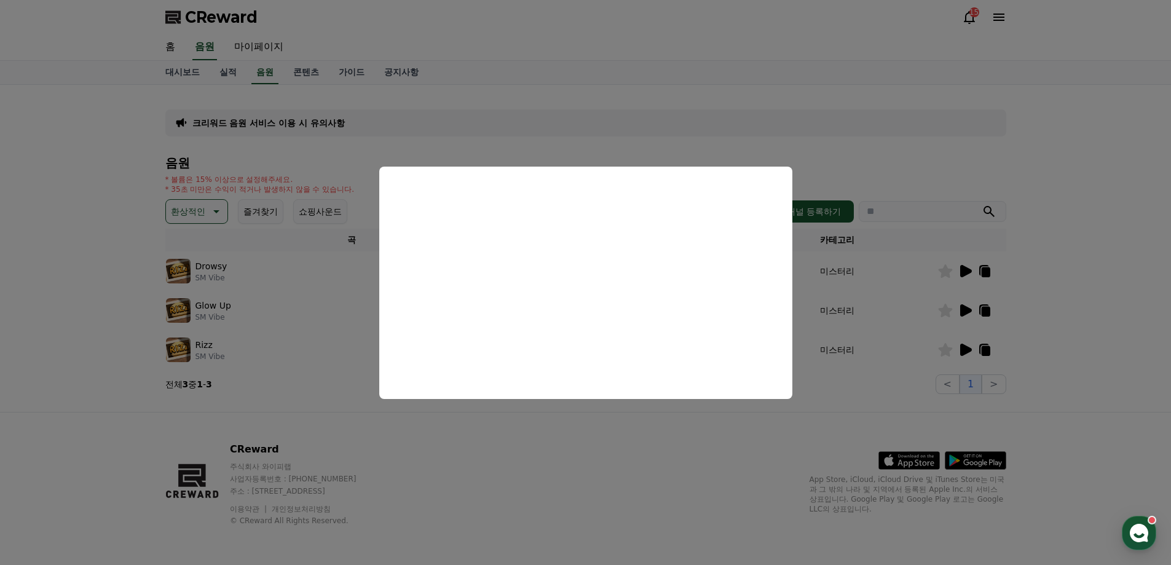
click at [970, 307] on button "close modal" at bounding box center [585, 282] width 1171 height 565
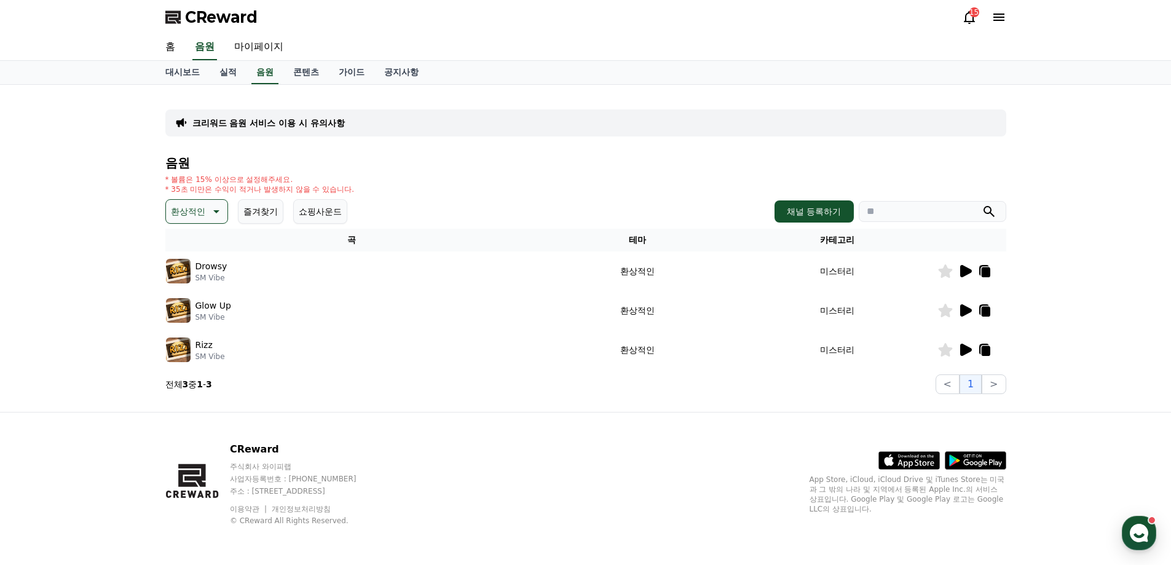
click at [967, 310] on icon at bounding box center [966, 310] width 12 height 12
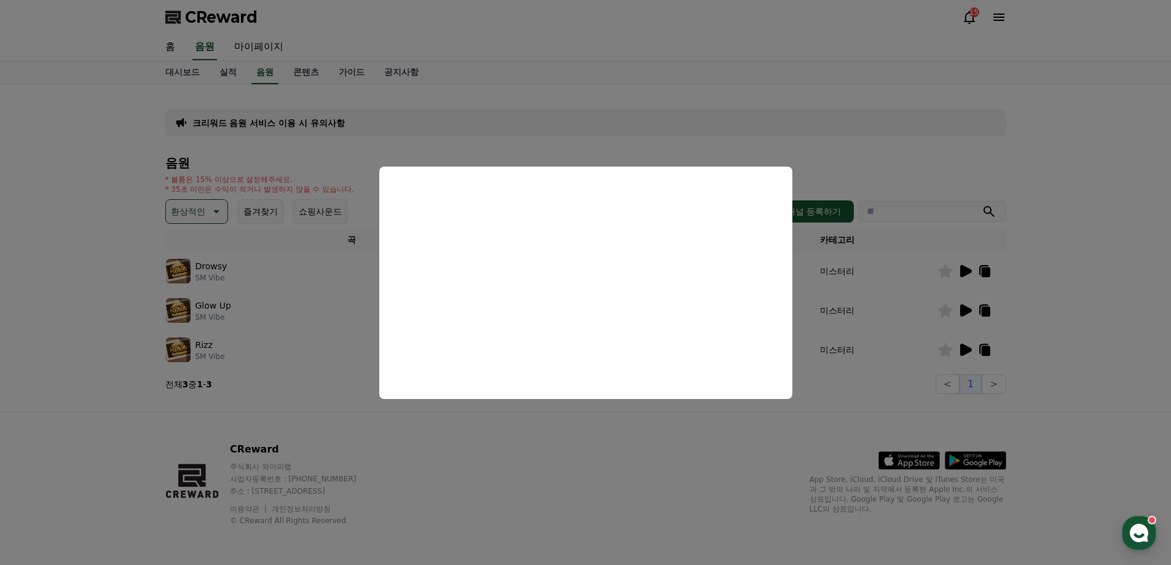
click at [965, 346] on button "close modal" at bounding box center [585, 282] width 1171 height 565
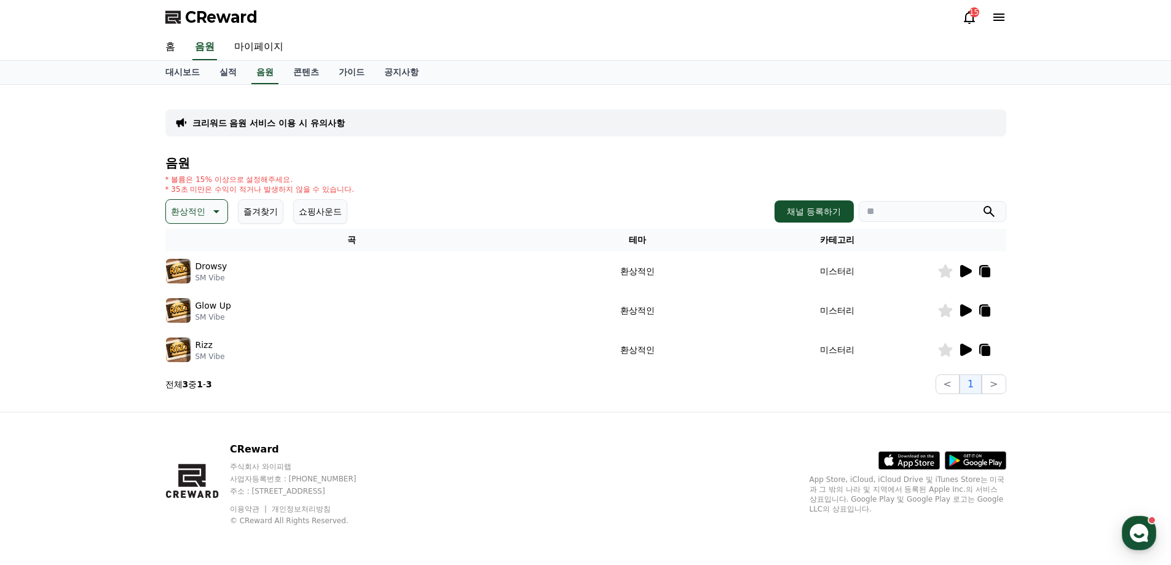
click at [965, 346] on icon at bounding box center [966, 350] width 12 height 12
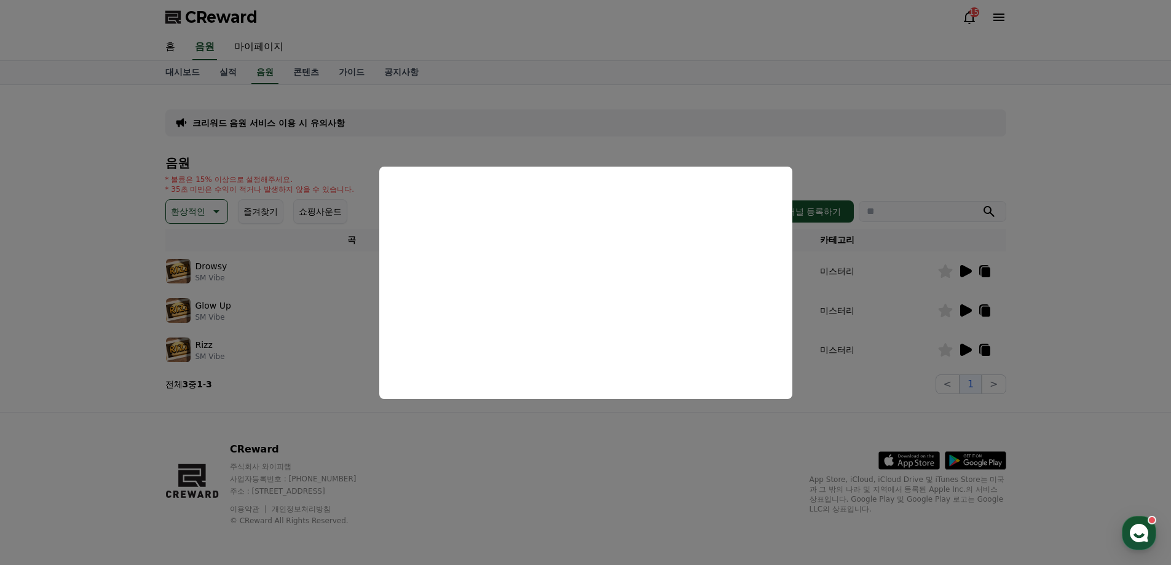
click at [358, 151] on button "close modal" at bounding box center [585, 282] width 1171 height 565
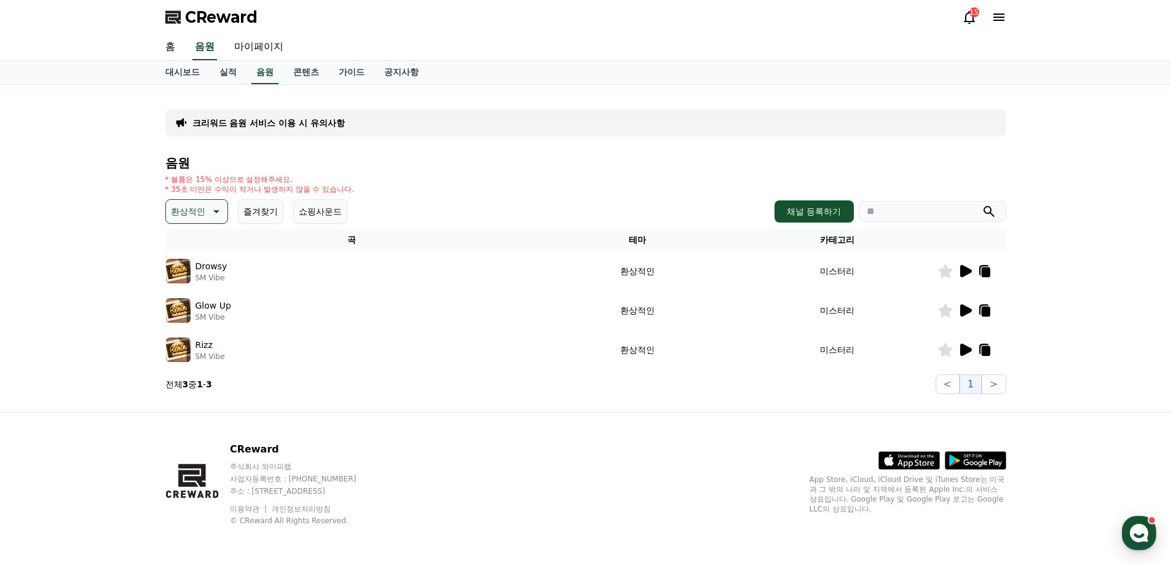
click at [218, 203] on button "환상적인" at bounding box center [196, 211] width 63 height 25
click at [200, 306] on button "호기심" at bounding box center [185, 307] width 36 height 27
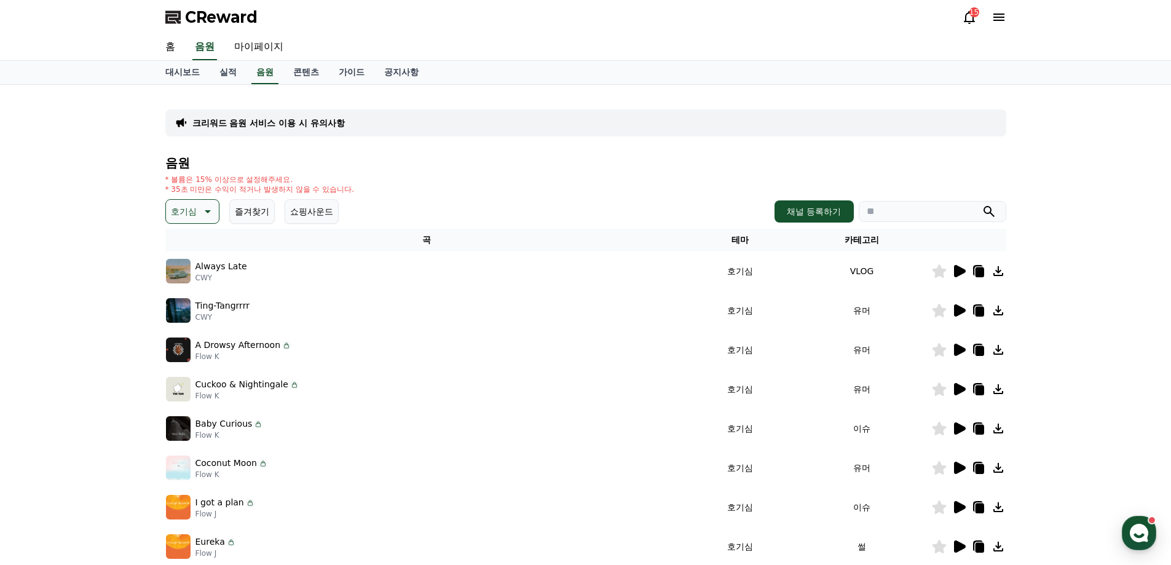
click at [964, 269] on icon at bounding box center [959, 271] width 15 height 15
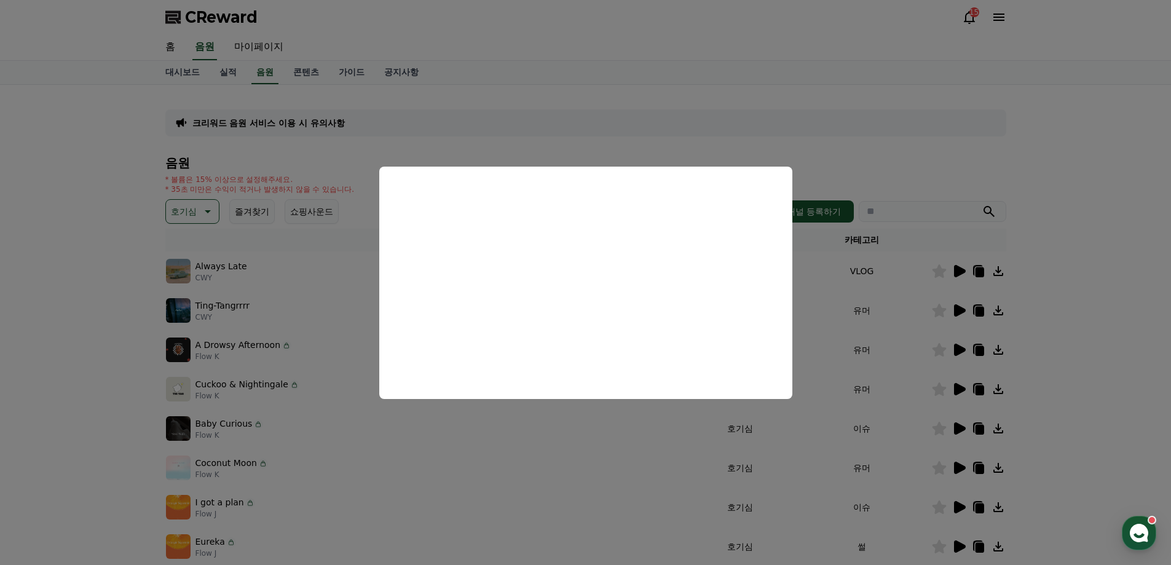
click at [958, 303] on button "close modal" at bounding box center [585, 282] width 1171 height 565
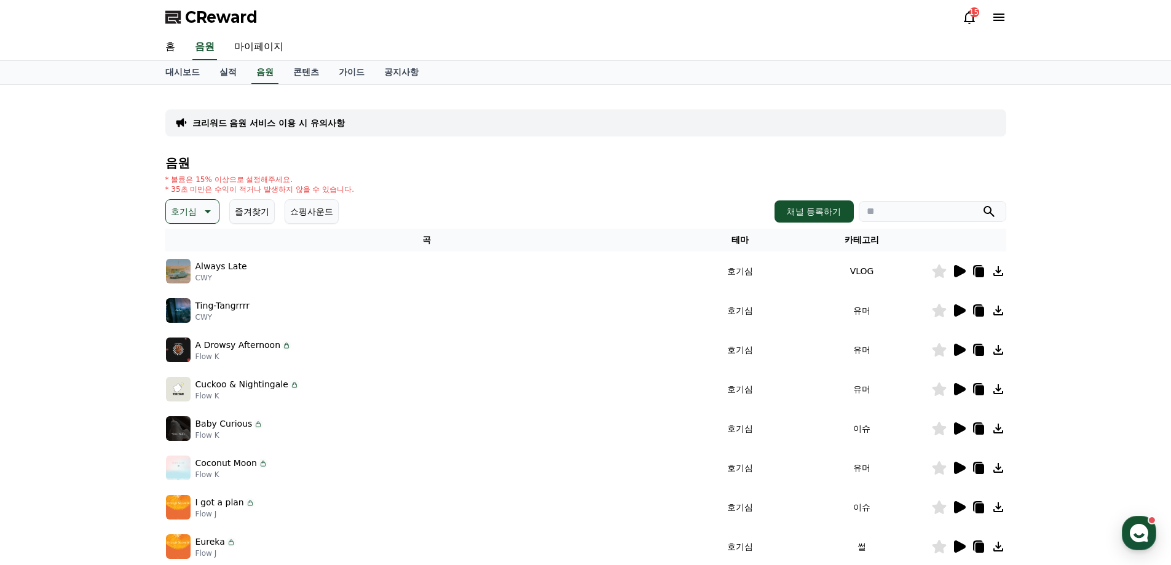
click at [960, 308] on icon at bounding box center [960, 310] width 12 height 12
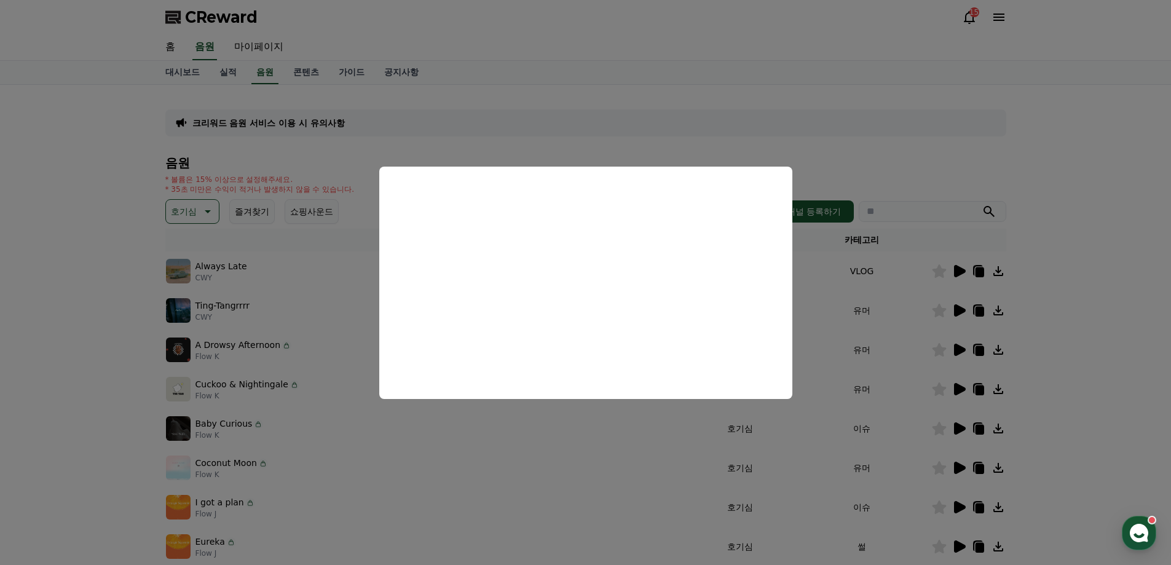
click at [963, 353] on button "close modal" at bounding box center [585, 282] width 1171 height 565
click at [960, 350] on icon at bounding box center [960, 350] width 12 height 12
click at [958, 389] on button "close modal" at bounding box center [585, 282] width 1171 height 565
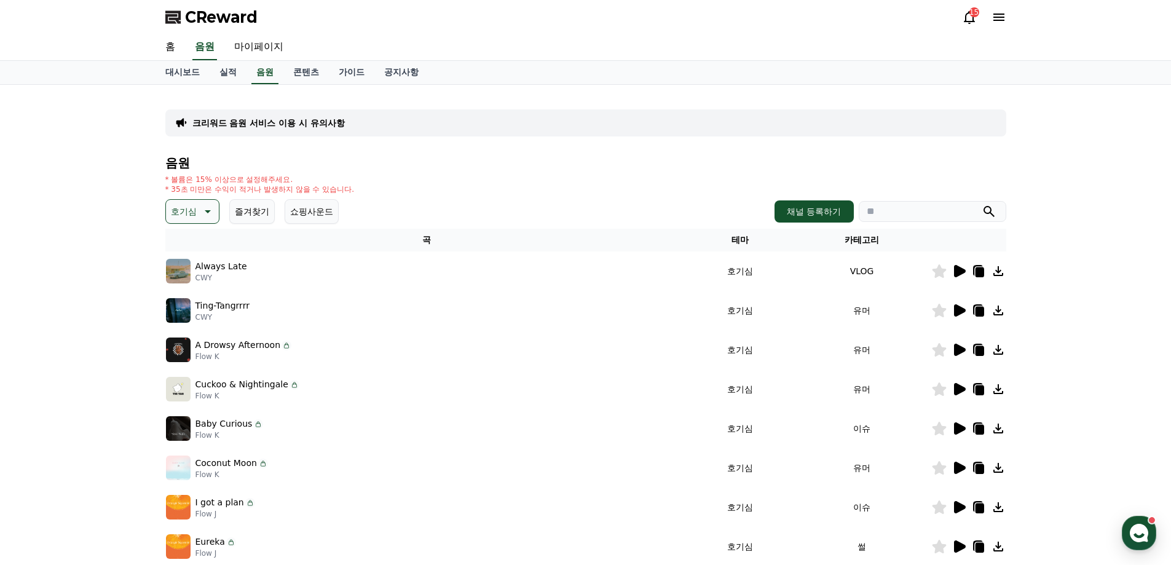
click at [960, 386] on icon at bounding box center [960, 389] width 12 height 12
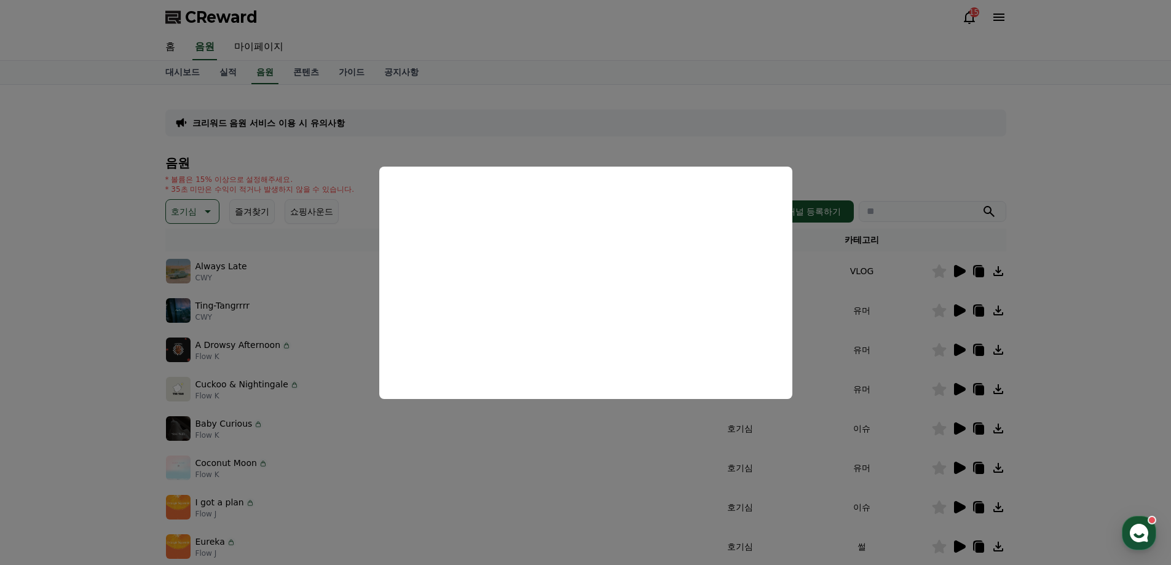
click at [204, 250] on button "close modal" at bounding box center [585, 282] width 1171 height 565
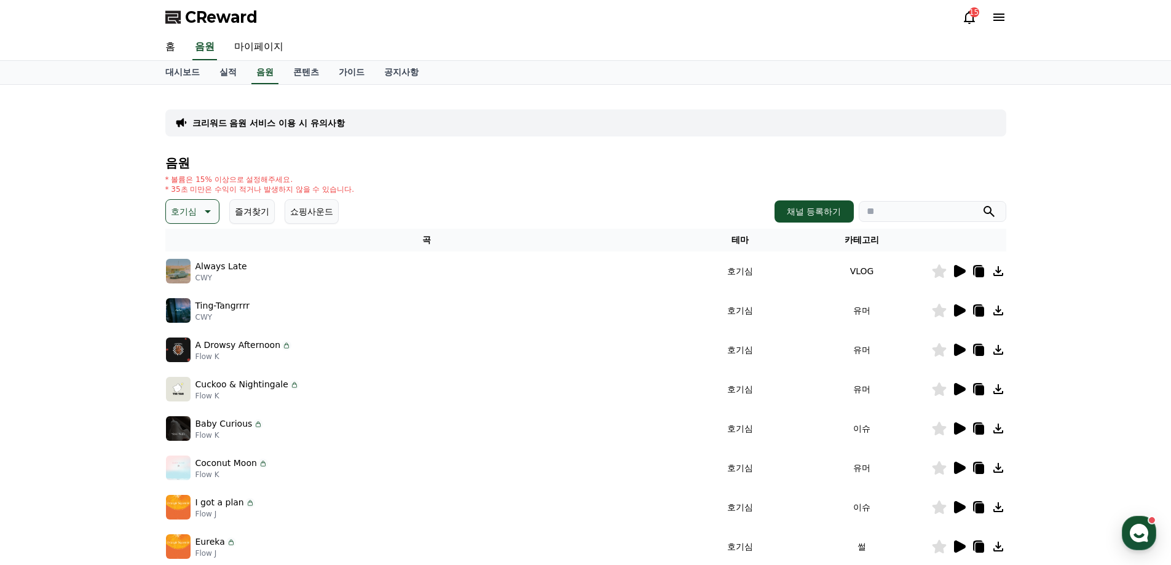
click at [194, 220] on button "호기심" at bounding box center [192, 211] width 54 height 25
click at [194, 340] on button "어두운" at bounding box center [185, 339] width 36 height 27
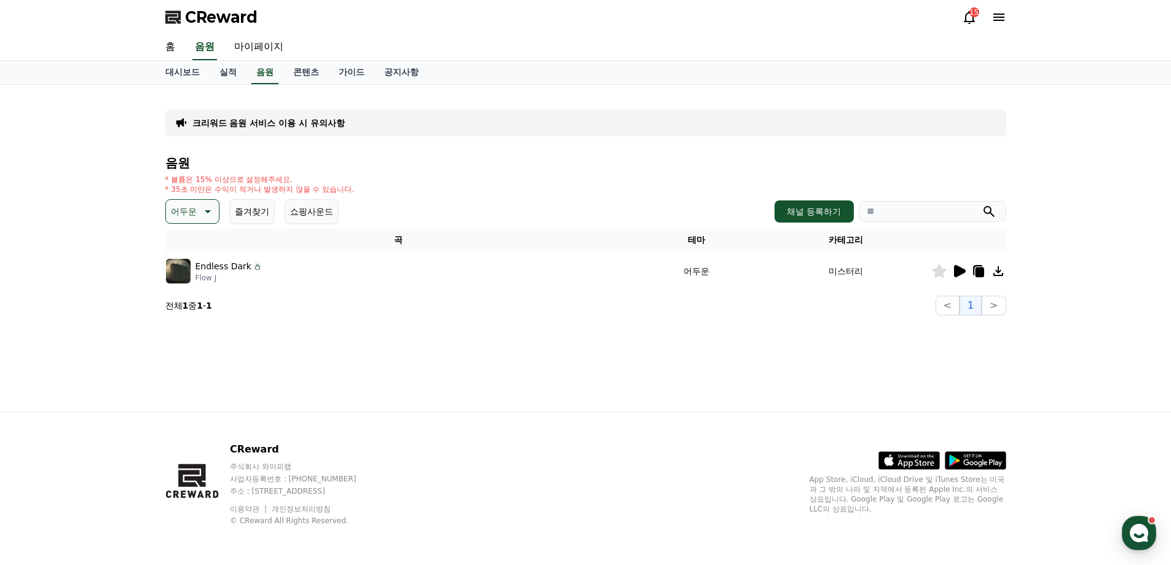
click at [954, 269] on icon at bounding box center [960, 271] width 12 height 12
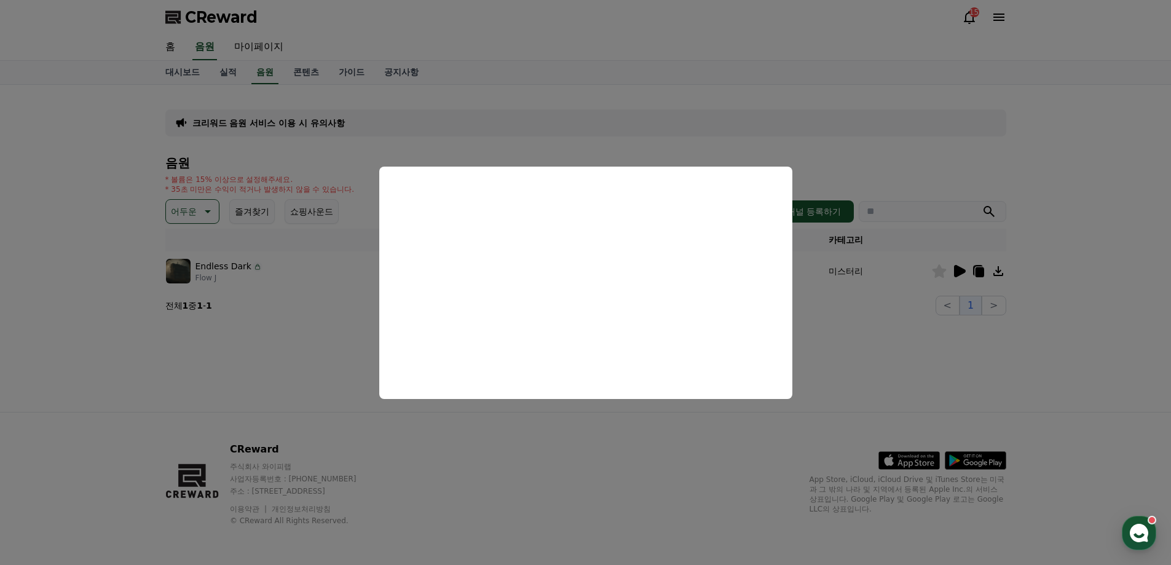
click at [218, 236] on button "close modal" at bounding box center [585, 282] width 1171 height 565
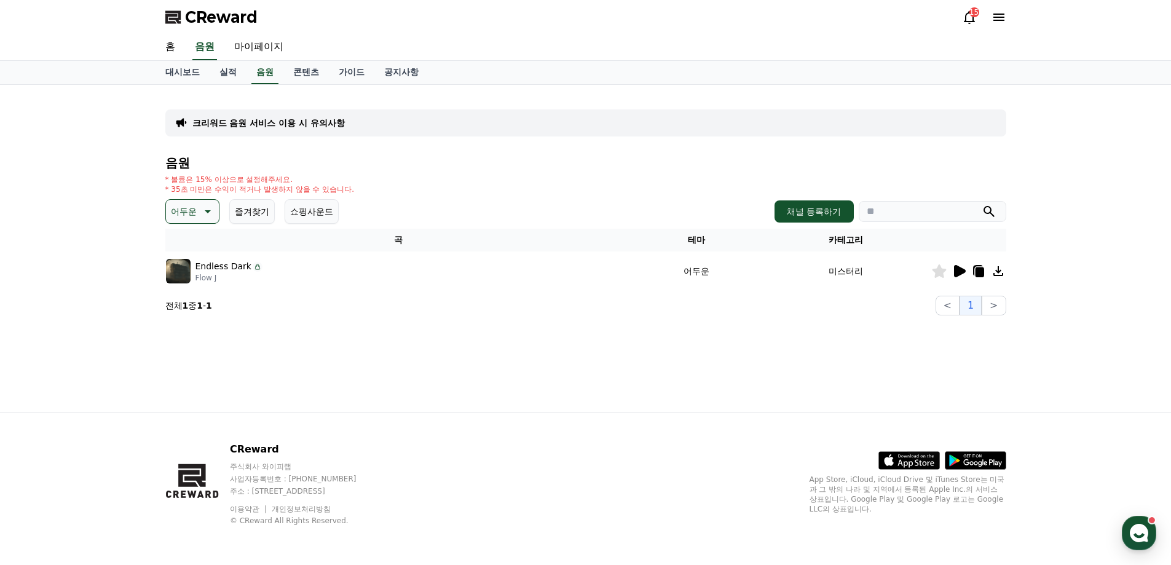
click at [205, 212] on icon at bounding box center [206, 211] width 15 height 15
click at [199, 280] on button "통통튀는" at bounding box center [189, 280] width 44 height 27
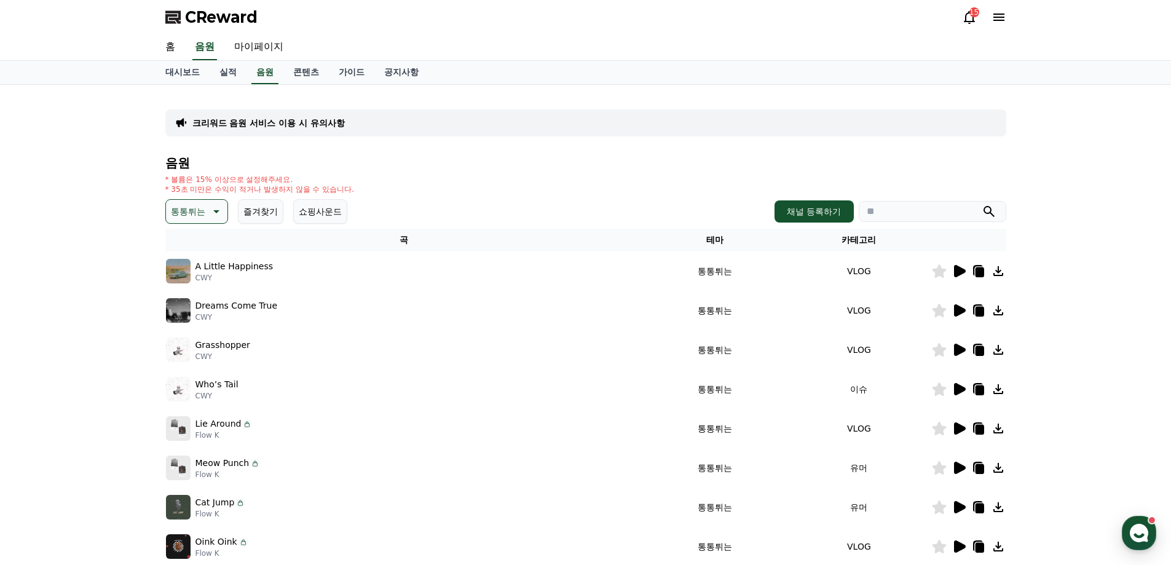
click at [222, 208] on icon at bounding box center [215, 211] width 15 height 15
click at [194, 315] on button "신나는" at bounding box center [185, 312] width 36 height 27
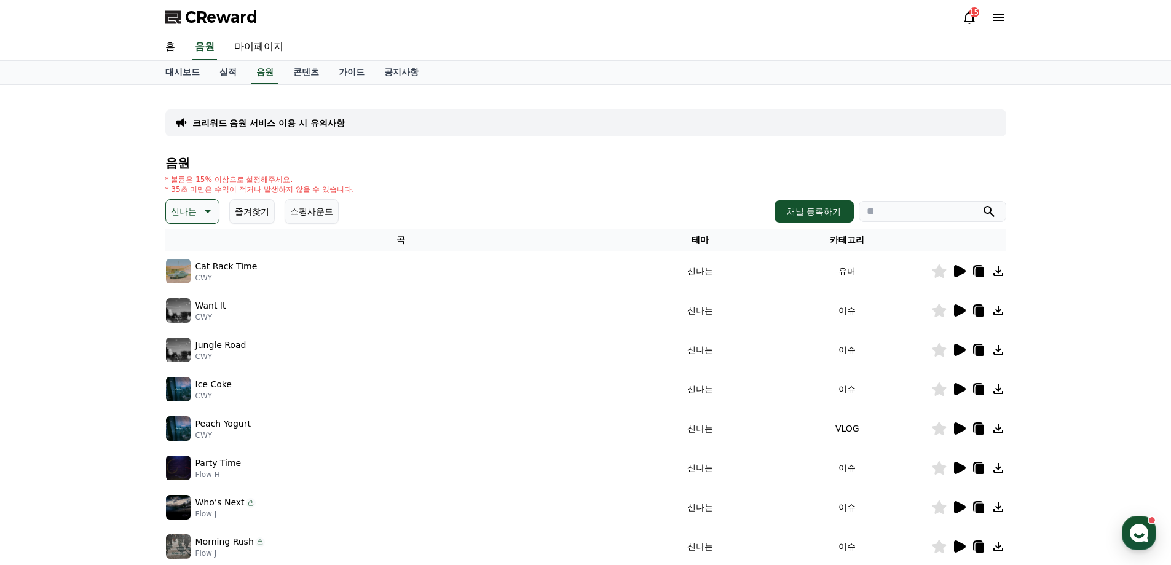
click at [184, 210] on p "신나는" at bounding box center [184, 211] width 26 height 17
click at [178, 291] on button "반전" at bounding box center [180, 295] width 27 height 27
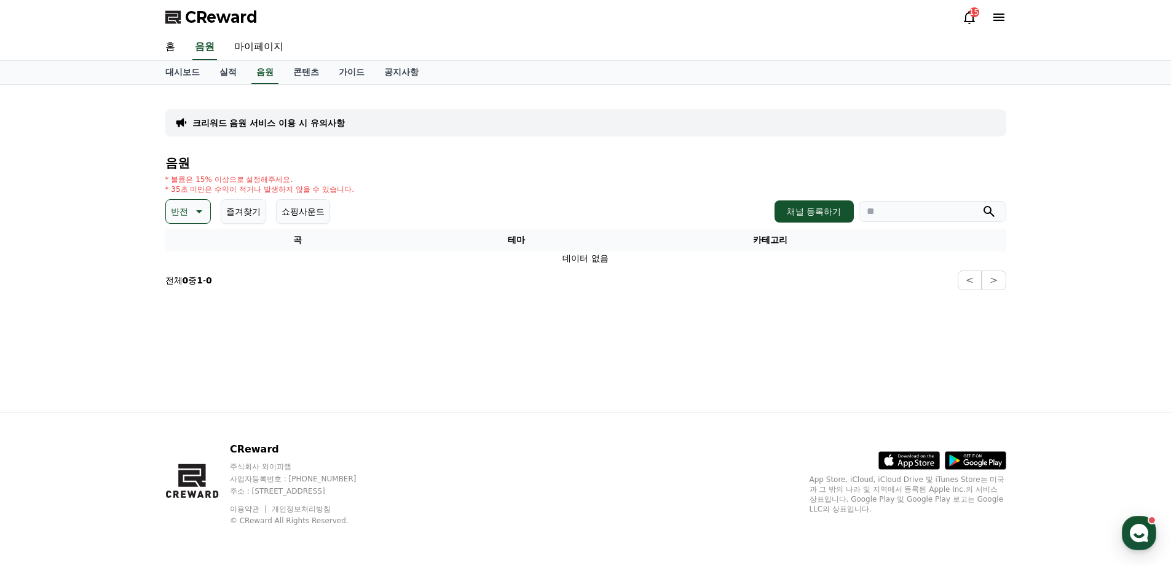
click at [199, 199] on div "음원 * 볼륨은 15% 이상으로 설정해주세요. * 35초 미만은 수익이 적거나 발생하지 않을 수 있습니다. 반전 즐겨찾기 쇼핑사운드 채널 등록…" at bounding box center [585, 223] width 841 height 134
click at [199, 204] on button "반전" at bounding box center [187, 211] width 45 height 25
click at [192, 290] on button "웅장한" at bounding box center [185, 289] width 36 height 27
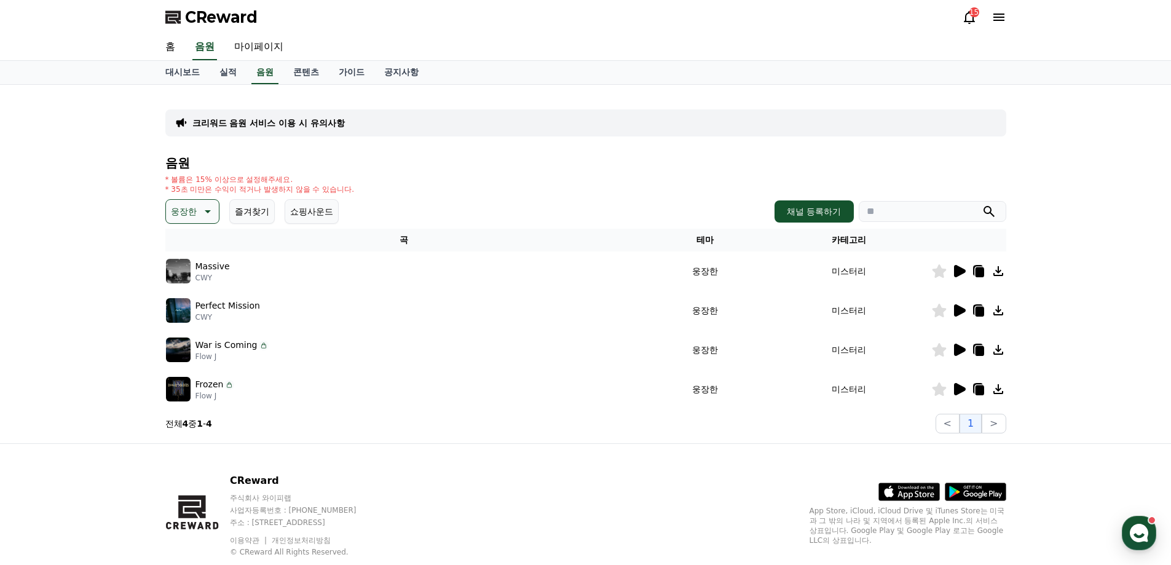
click at [192, 209] on p "웅장한" at bounding box center [184, 211] width 26 height 17
click at [221, 358] on div "전체 환상적인 호기심 어두운 밝은 통통튀는 신나는 반전 웅장한 드라마틱 즐거움 분위기있는 EDM 그루브 슬픈 잔잔한 귀여운 감동적인 긴장되는 …" at bounding box center [193, 295] width 57 height 132
click at [204, 314] on button "드라마틱" at bounding box center [189, 310] width 44 height 27
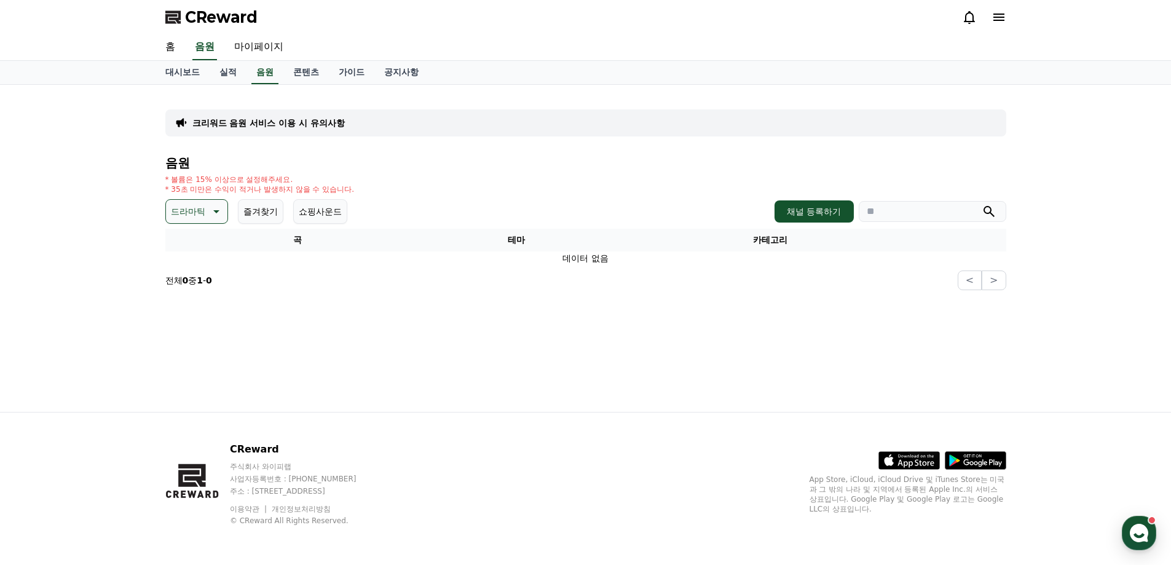
click at [210, 202] on button "드라마틱" at bounding box center [196, 211] width 63 height 25
click at [200, 275] on button "분위기있는" at bounding box center [193, 276] width 53 height 27
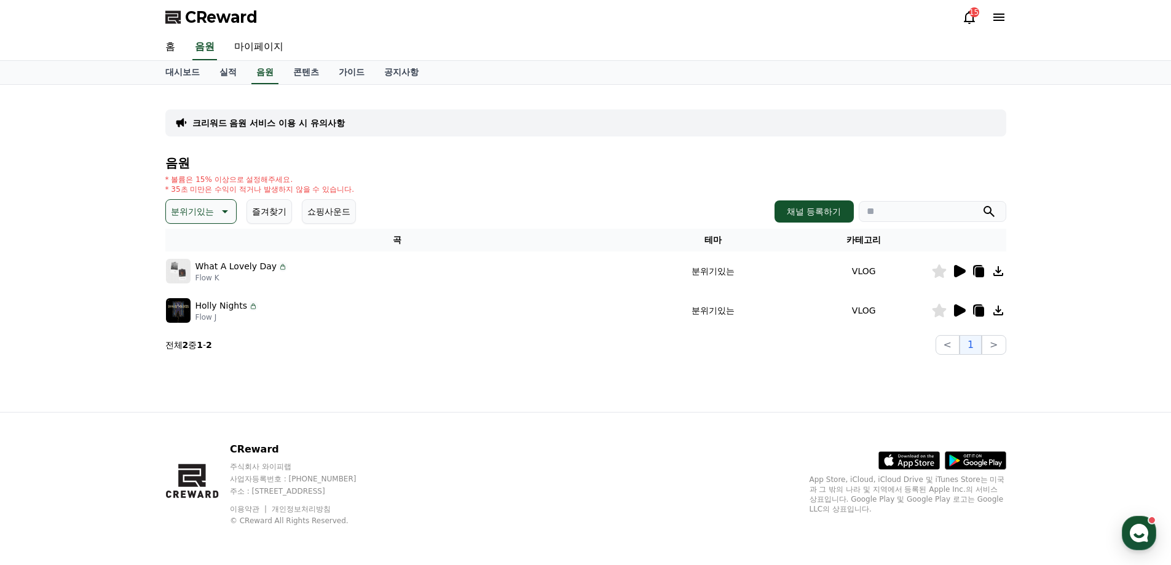
click at [959, 269] on icon at bounding box center [960, 271] width 12 height 12
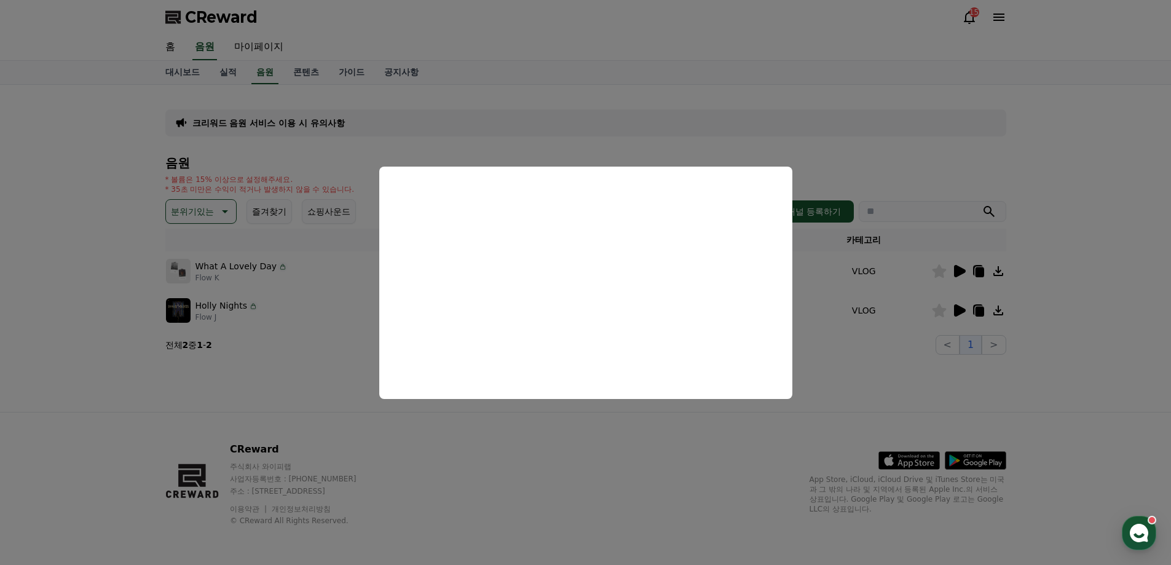
click at [956, 302] on button "close modal" at bounding box center [585, 282] width 1171 height 565
click at [960, 309] on icon at bounding box center [960, 310] width 12 height 12
click at [371, 251] on button "close modal" at bounding box center [585, 282] width 1171 height 565
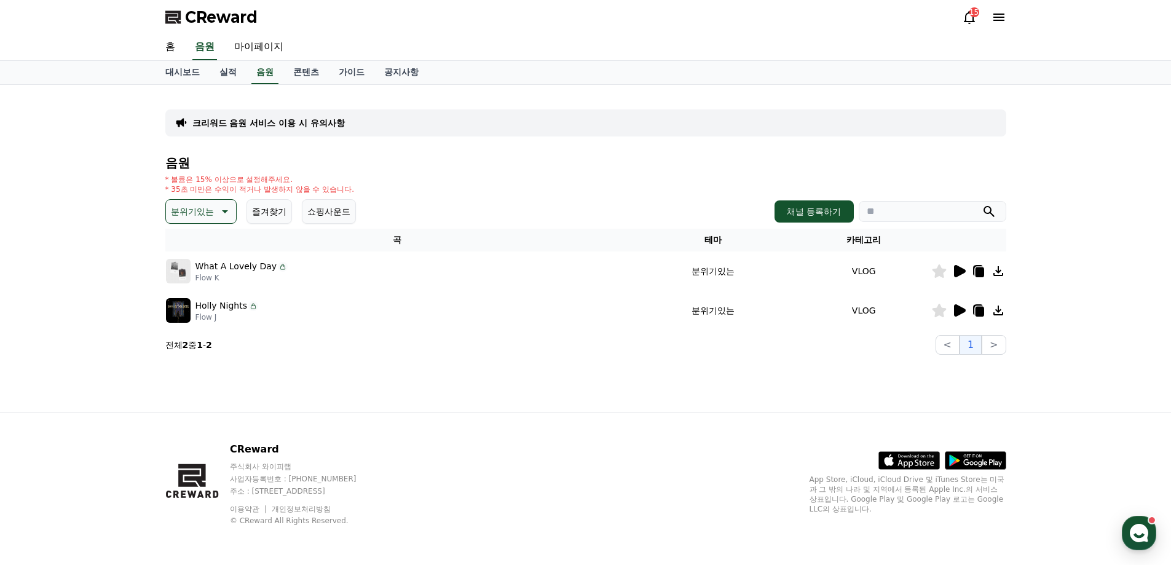
click at [210, 216] on p "분위기있는" at bounding box center [192, 211] width 43 height 17
click at [205, 320] on button "긴장되는" at bounding box center [189, 312] width 44 height 27
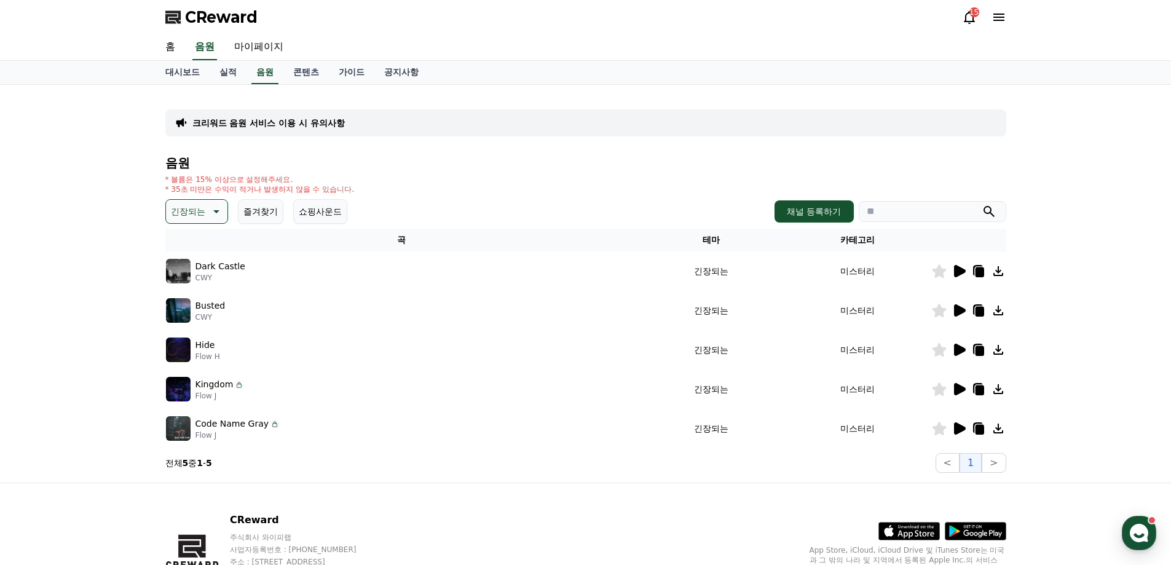
click at [962, 433] on icon at bounding box center [959, 428] width 15 height 15
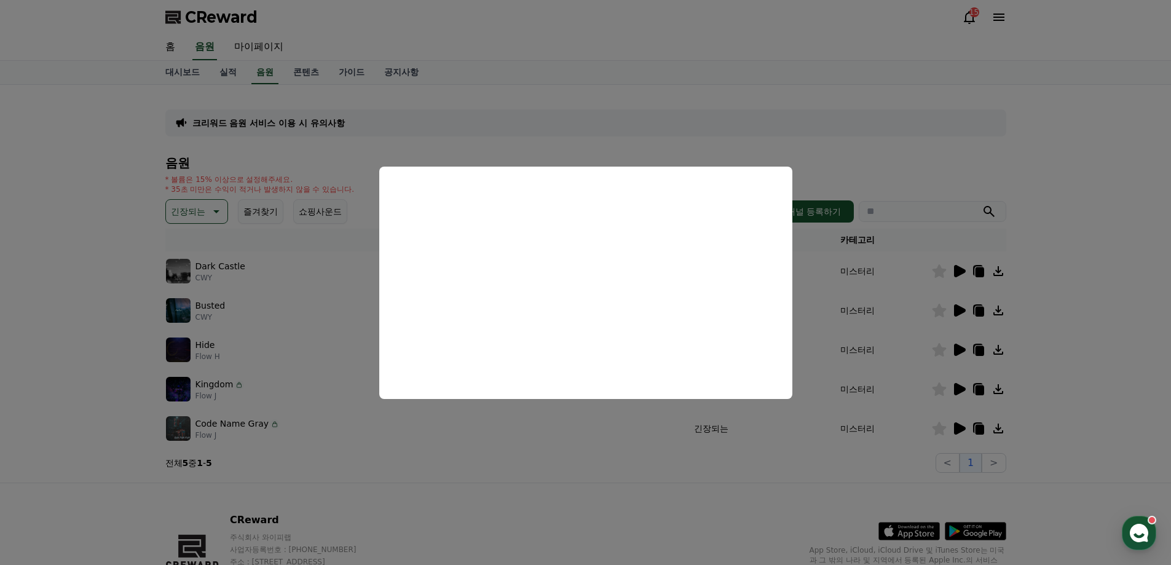
click at [961, 386] on button "close modal" at bounding box center [585, 282] width 1171 height 565
click at [961, 386] on icon at bounding box center [960, 389] width 12 height 12
click at [872, 142] on button "close modal" at bounding box center [585, 282] width 1171 height 565
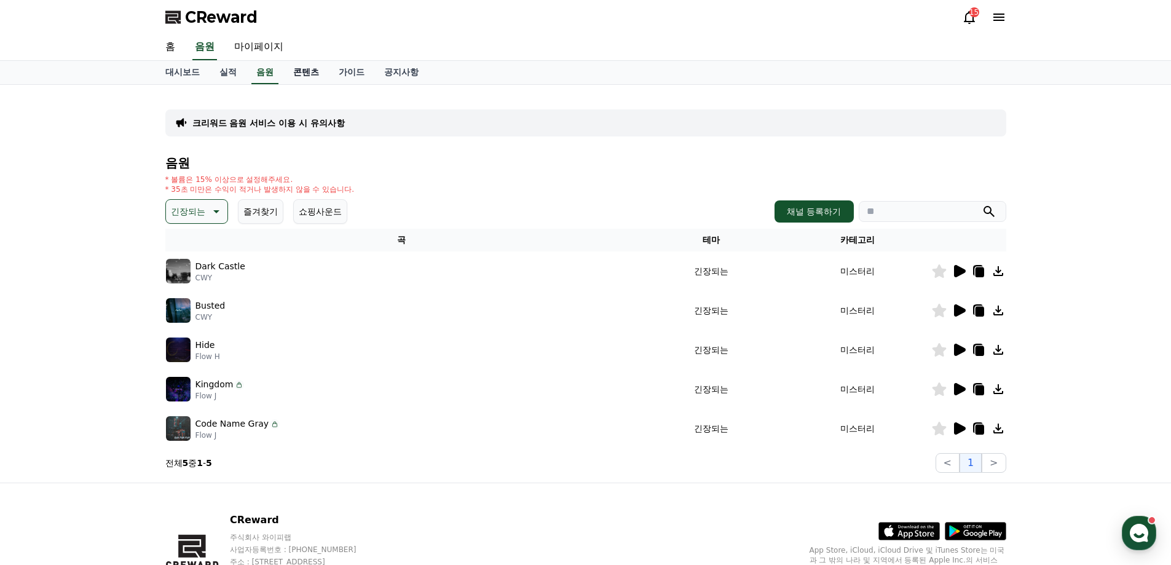
click at [297, 77] on link "콘텐츠" at bounding box center [305, 72] width 45 height 23
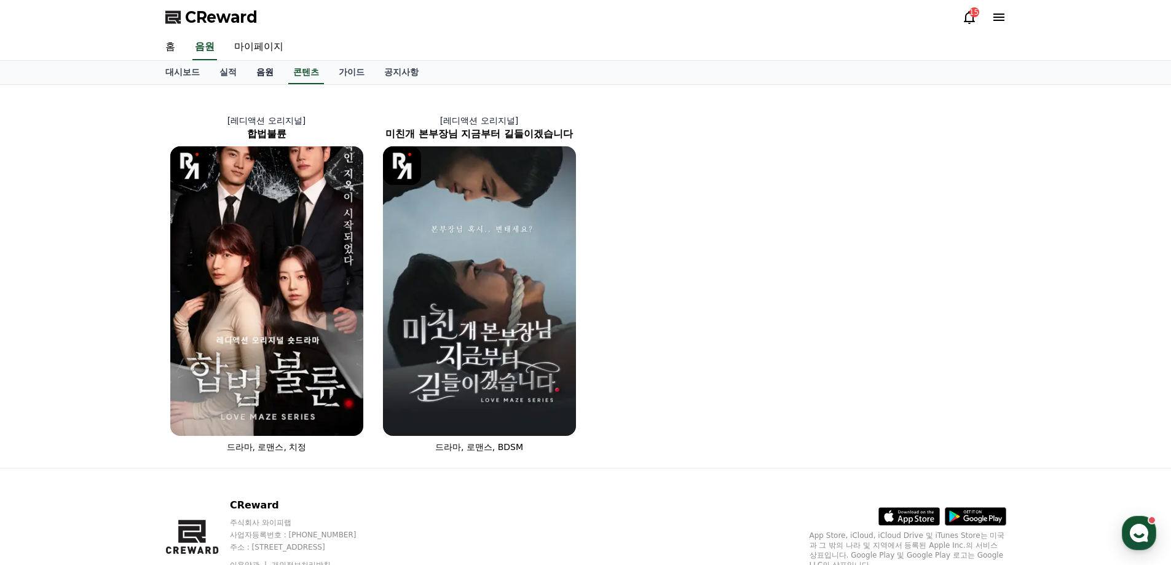
click at [266, 73] on link "음원" at bounding box center [265, 72] width 37 height 23
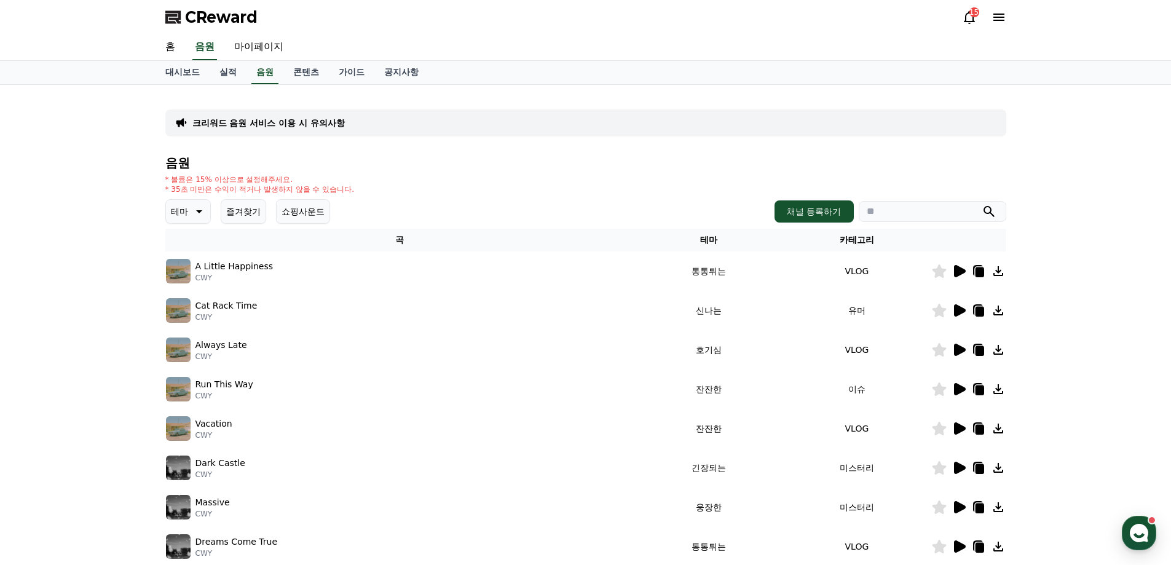
click at [309, 208] on button "쇼핑사운드" at bounding box center [303, 211] width 54 height 25
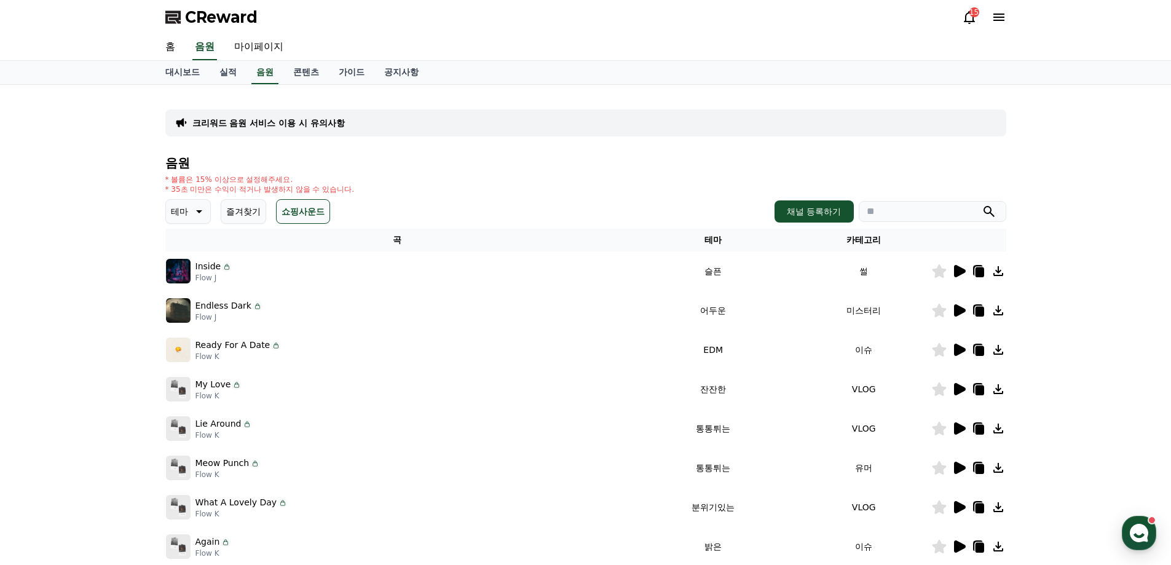
click at [240, 208] on button "즐겨찾기" at bounding box center [243, 211] width 45 height 25
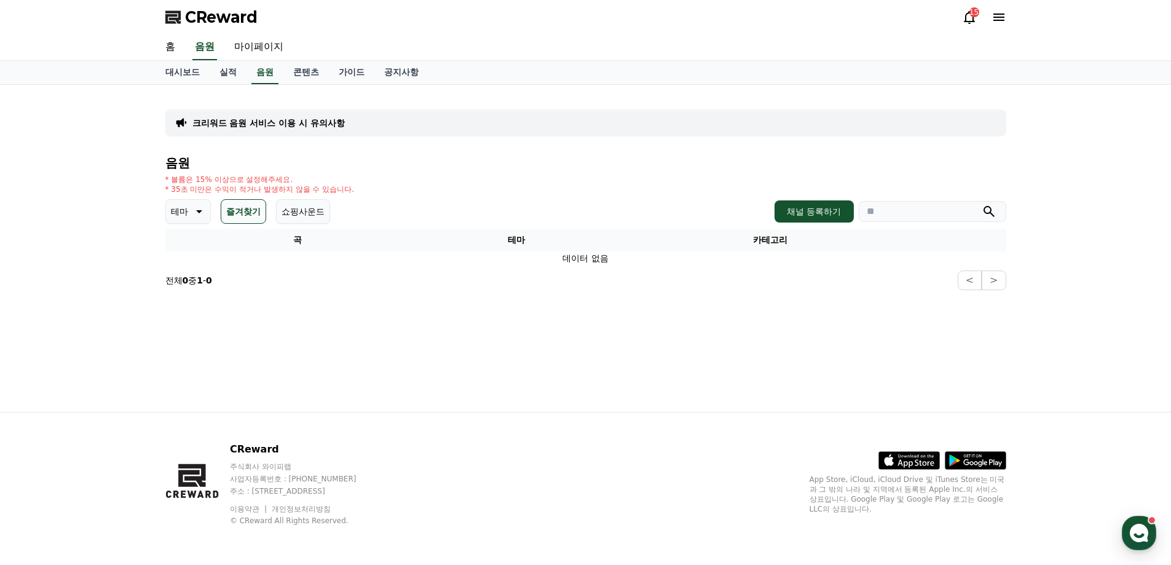
click at [204, 207] on icon at bounding box center [198, 211] width 15 height 15
